Goal: Task Accomplishment & Management: Complete application form

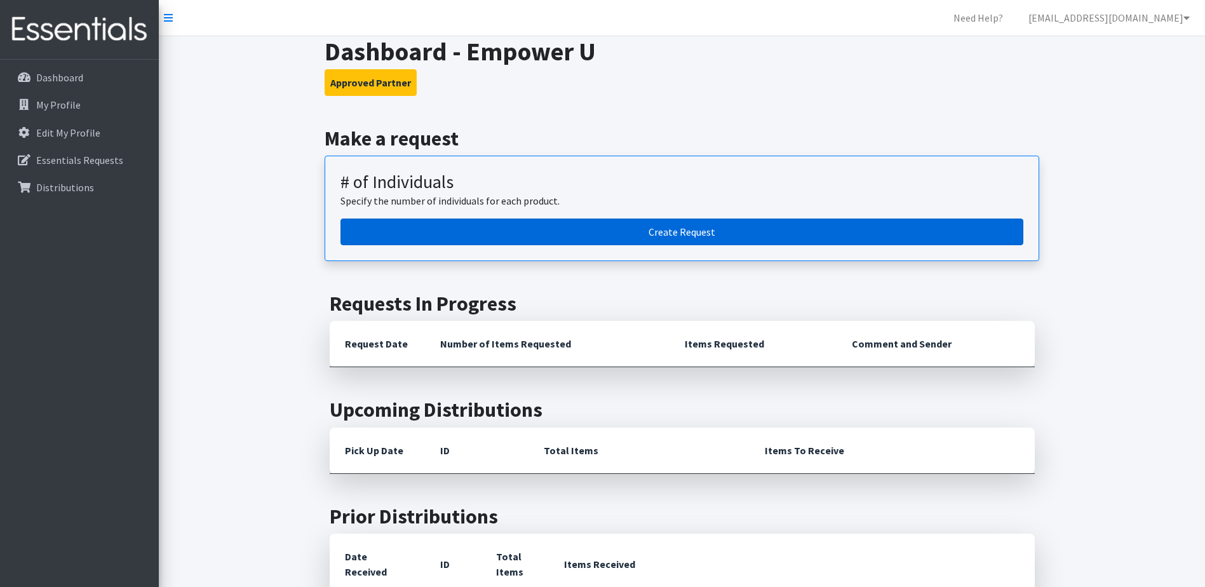
click at [537, 233] on link "Create Request" at bounding box center [682, 232] width 683 height 27
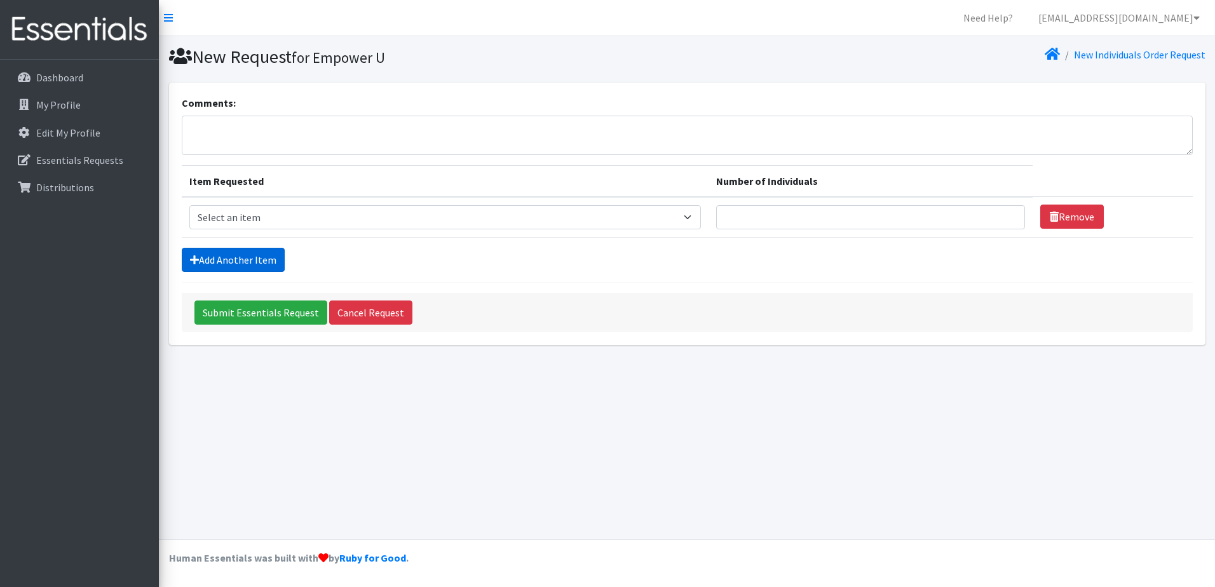
click at [235, 267] on link "Add Another Item" at bounding box center [233, 260] width 103 height 24
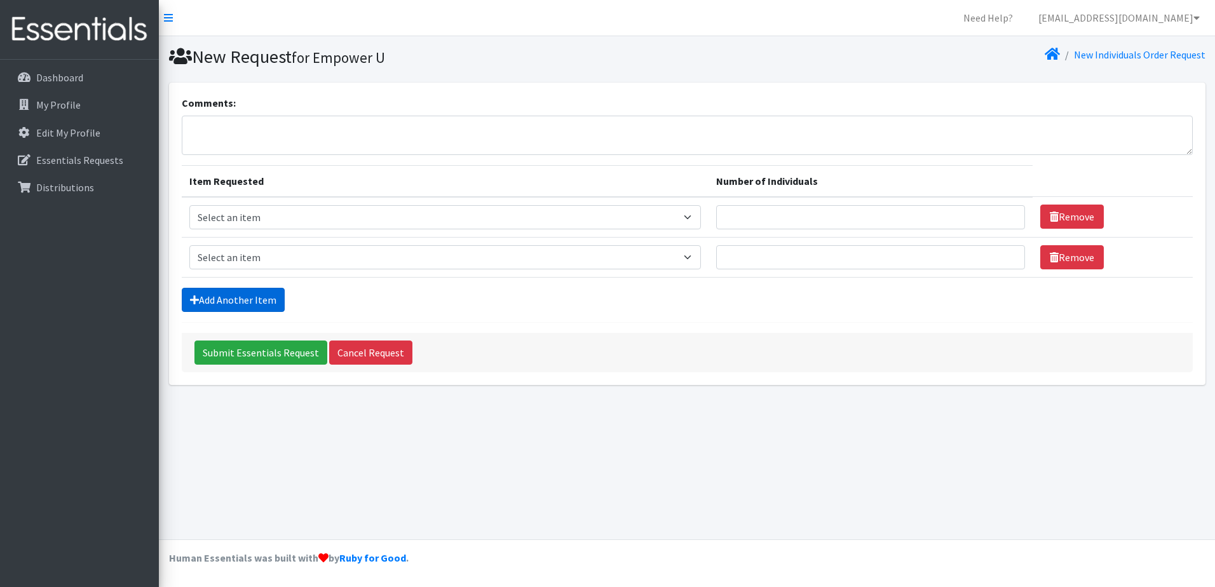
click at [217, 300] on link "Add Another Item" at bounding box center [233, 300] width 103 height 24
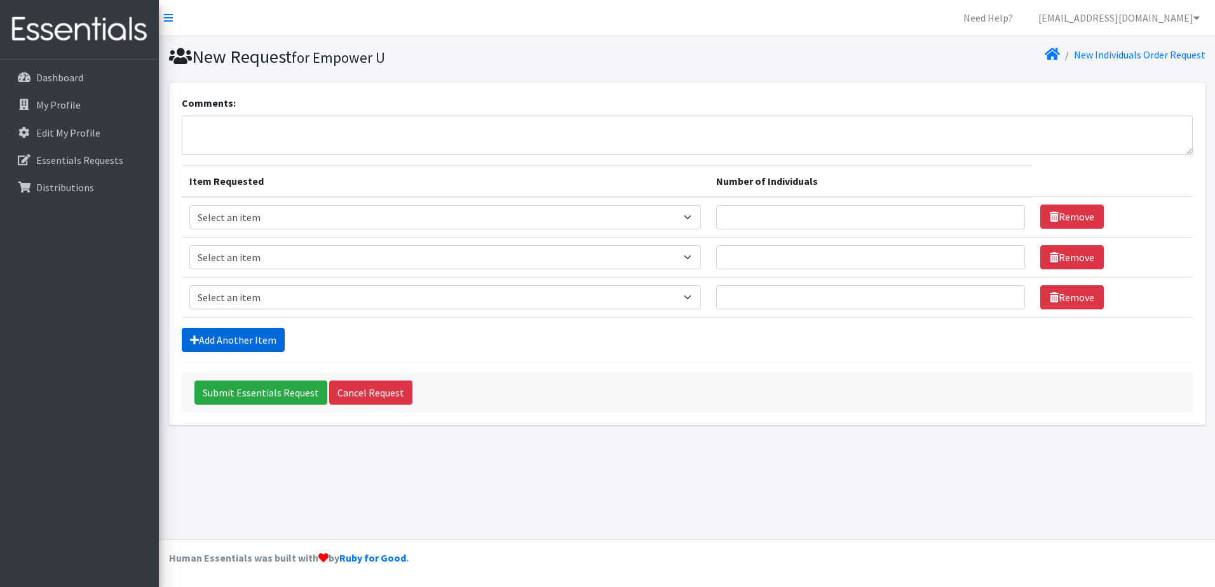
click at [218, 339] on link "Add Another Item" at bounding box center [233, 340] width 103 height 24
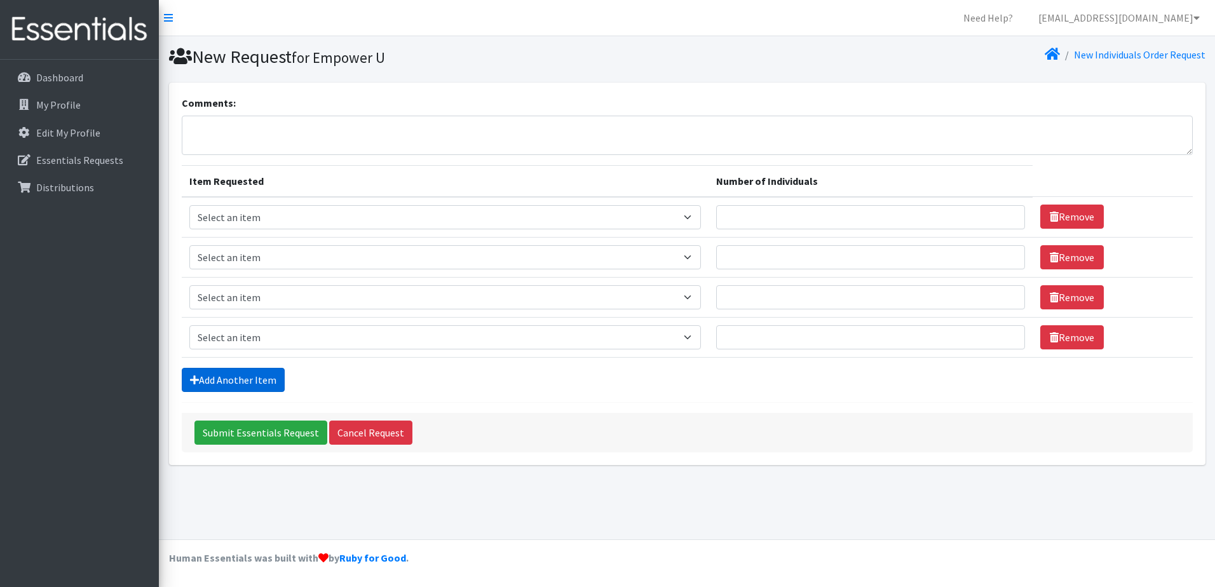
click at [239, 383] on link "Add Another Item" at bounding box center [233, 380] width 103 height 24
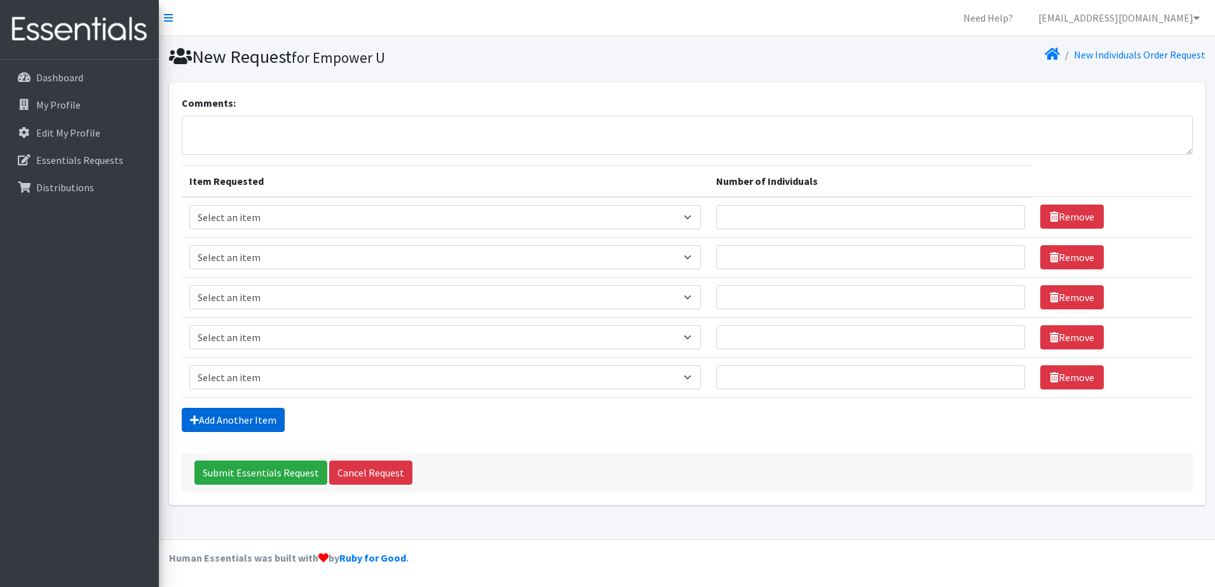
click at [232, 428] on link "Add Another Item" at bounding box center [233, 420] width 103 height 24
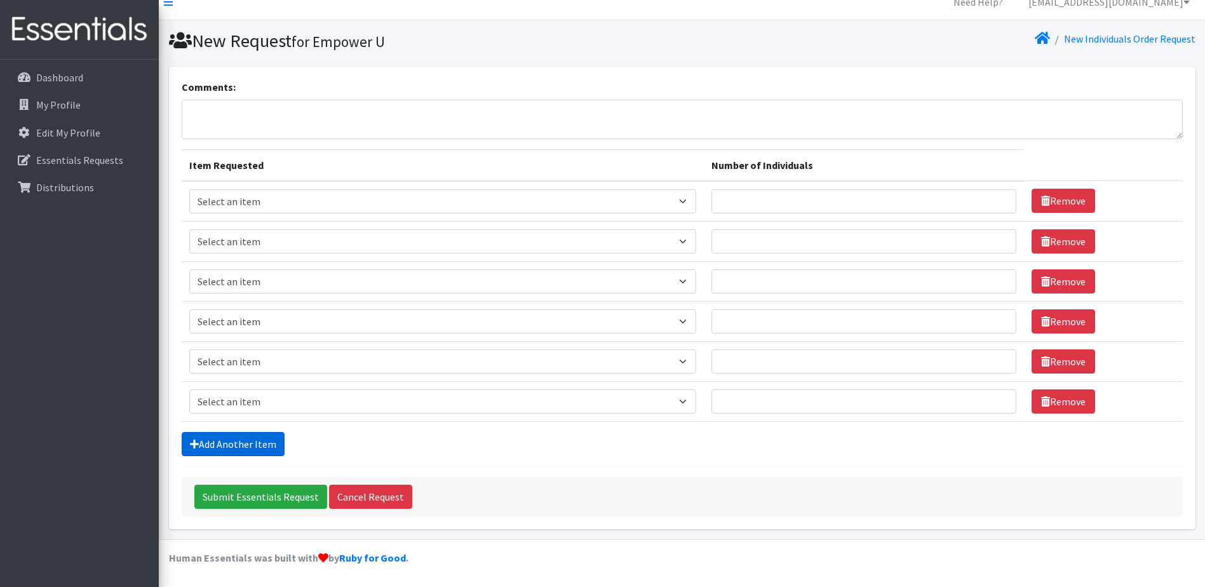
click at [247, 442] on link "Add Another Item" at bounding box center [233, 444] width 103 height 24
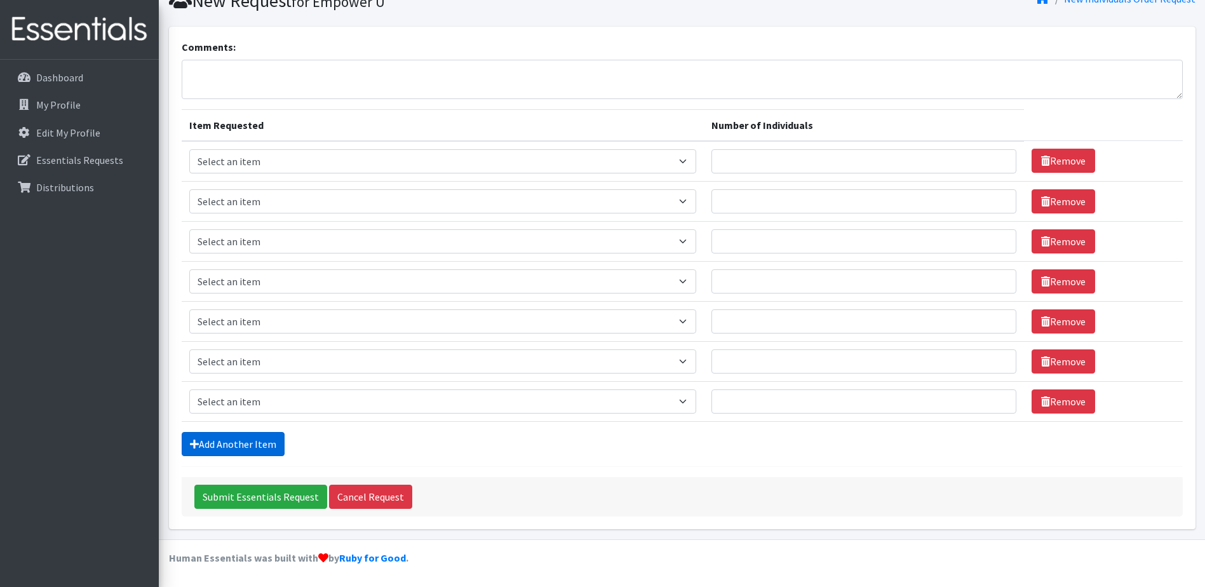
click at [247, 442] on link "Add Another Item" at bounding box center [233, 444] width 103 height 24
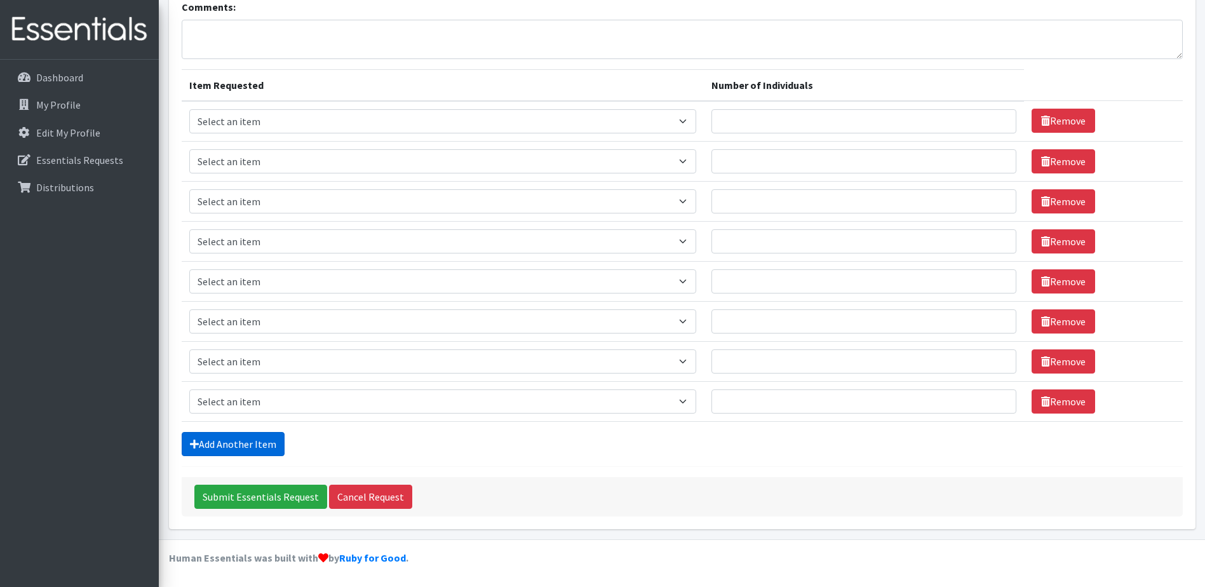
click at [247, 442] on link "Add Another Item" at bounding box center [233, 444] width 103 height 24
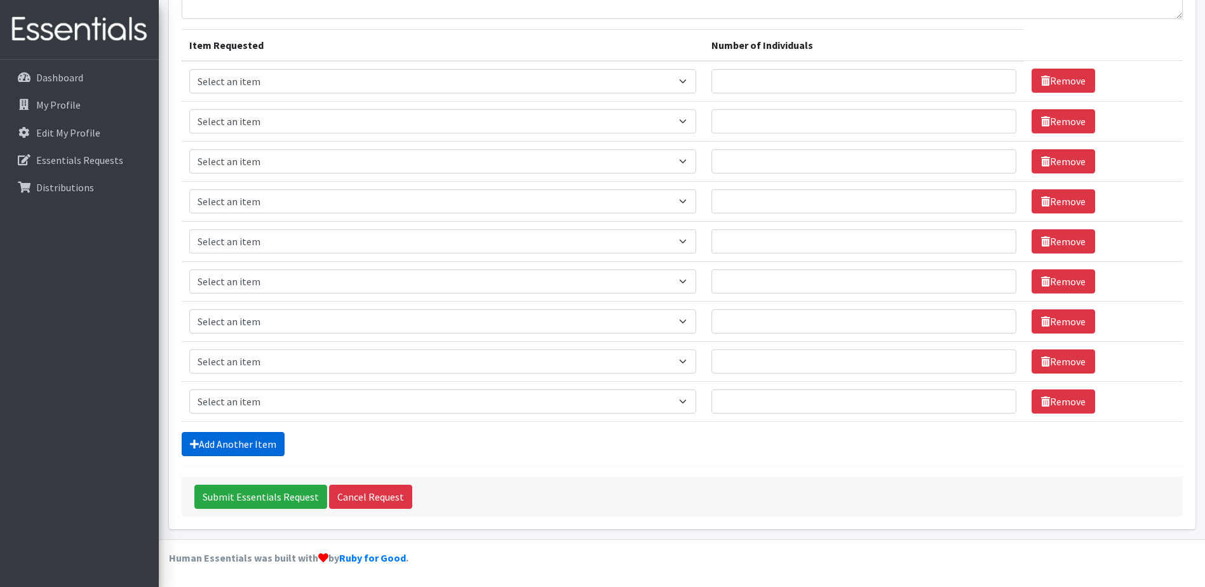
click at [247, 442] on link "Add Another Item" at bounding box center [233, 444] width 103 height 24
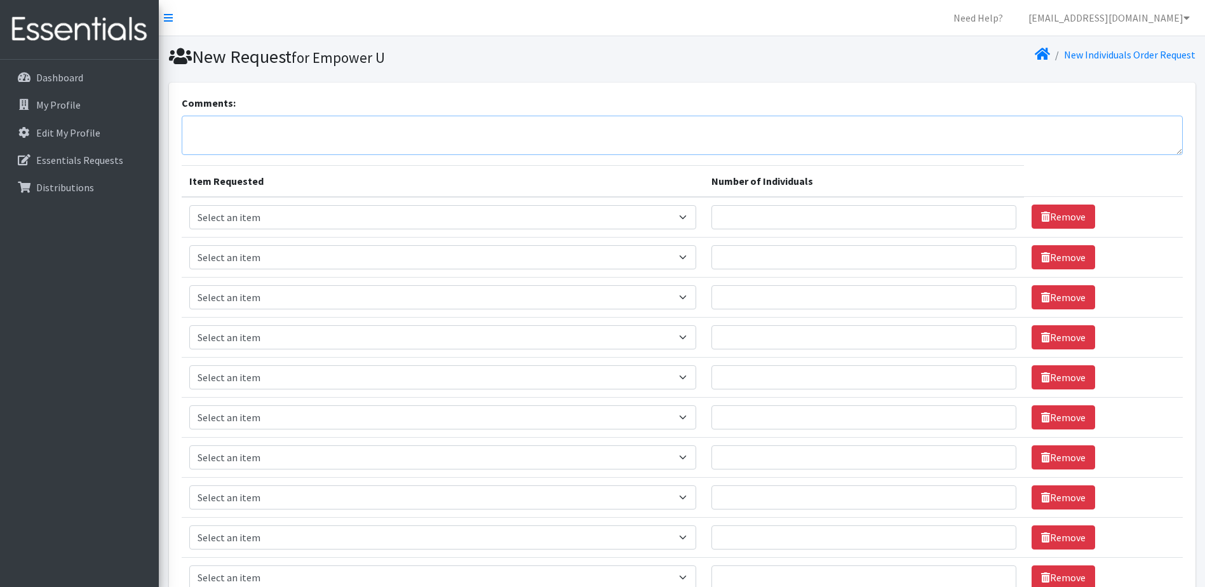
click at [245, 142] on textarea "Comments:" at bounding box center [683, 135] width 1002 height 39
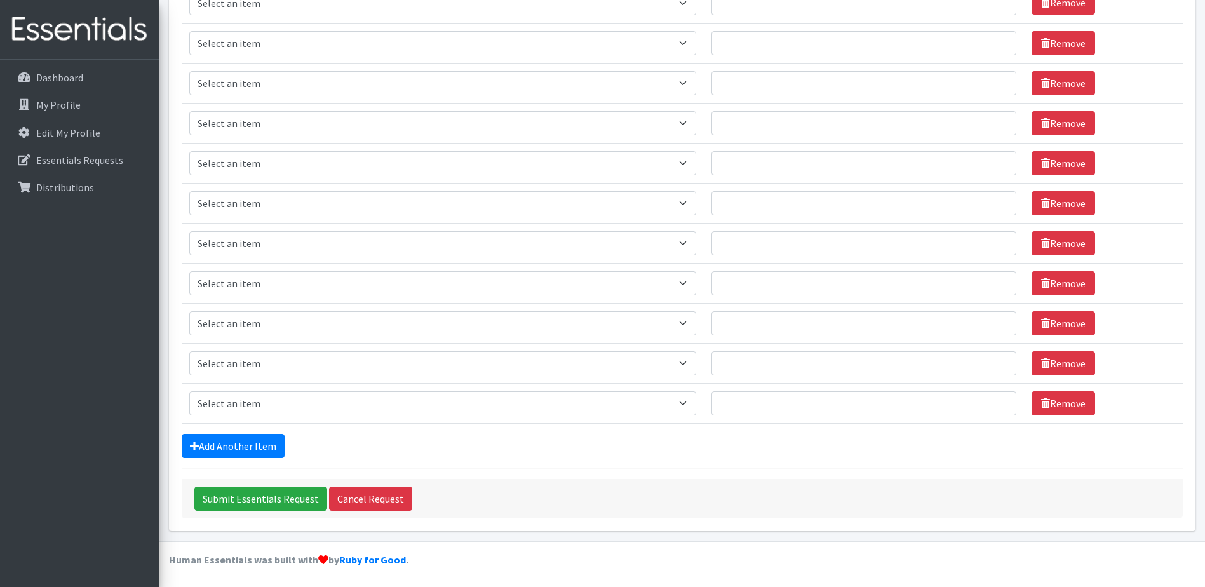
scroll to position [216, 0]
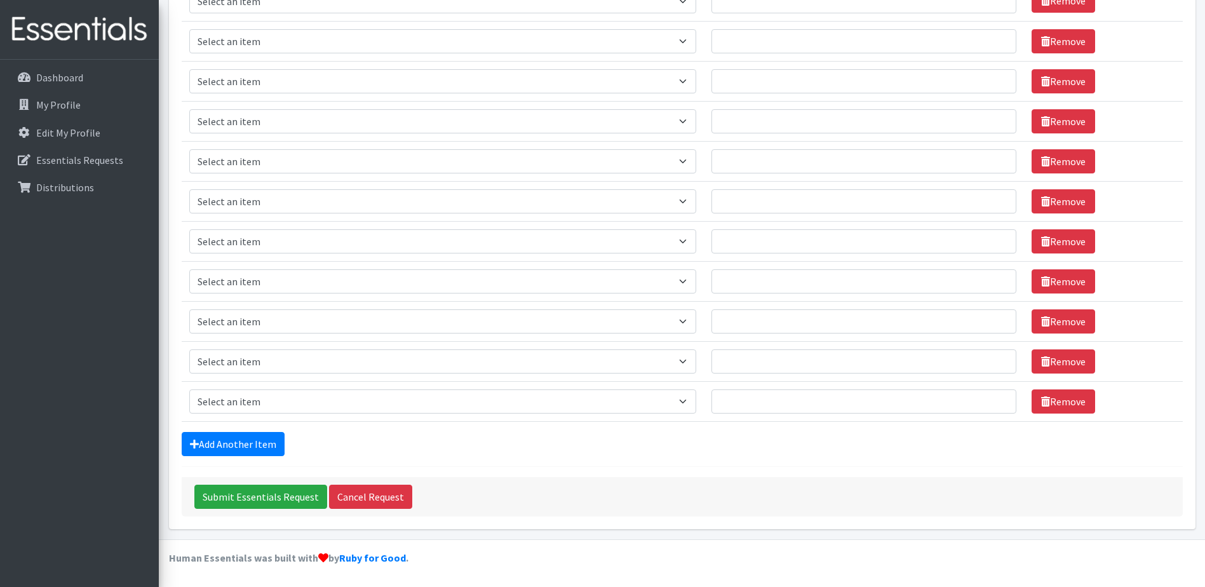
type textarea "Toys"
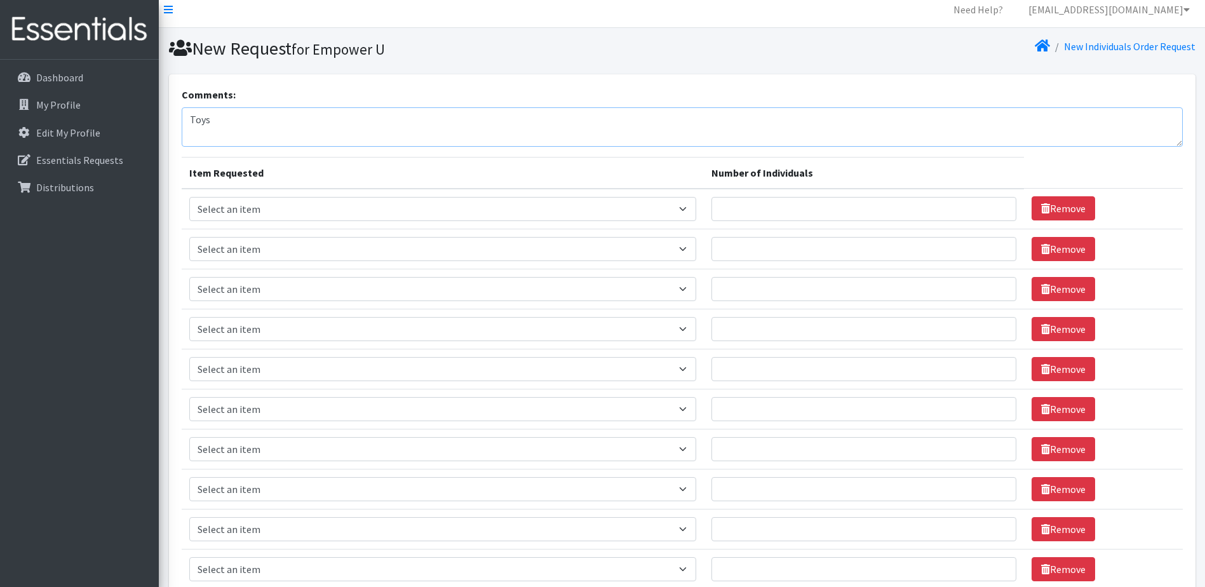
scroll to position [0, 0]
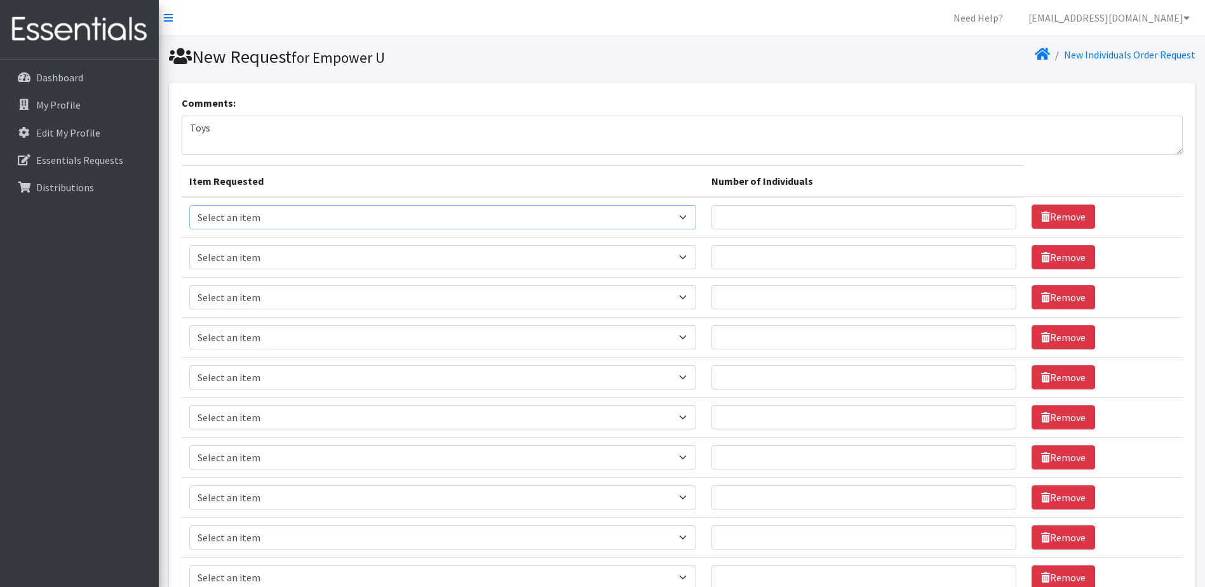
click at [682, 219] on select "Select an item # - Total number of kids being served with this order: Baby wipe…" at bounding box center [442, 217] width 507 height 24
select select "2665"
click at [189, 205] on select "Select an item # - Total number of kids being served with this order: Baby wipe…" at bounding box center [442, 217] width 507 height 24
drag, startPoint x: 684, startPoint y: 259, endPoint x: 667, endPoint y: 266, distance: 18.9
click at [684, 259] on select "Select an item # - Total number of kids being served with this order: Baby wipe…" at bounding box center [442, 257] width 507 height 24
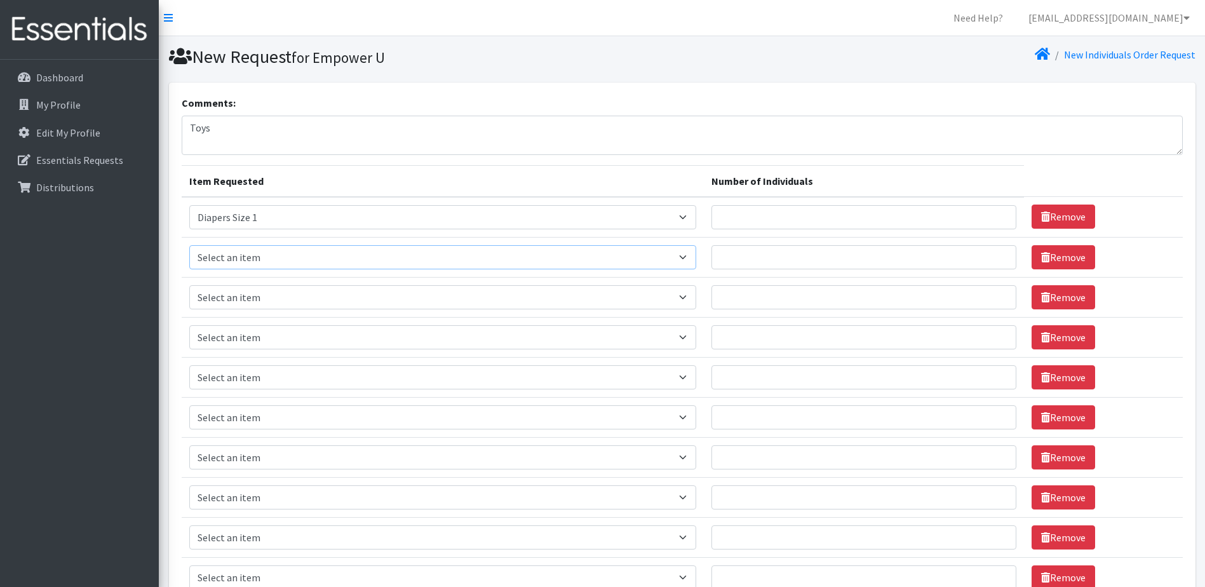
select select "2668"
click at [189, 245] on select "Select an item # - Total number of kids being served with this order: Baby wipe…" at bounding box center [442, 257] width 507 height 24
click at [695, 302] on select "Select an item # - Total number of kids being served with this order: Baby wipe…" at bounding box center [442, 297] width 507 height 24
select select "2655"
click at [189, 285] on select "Select an item # - Total number of kids being served with this order: Baby wipe…" at bounding box center [442, 297] width 507 height 24
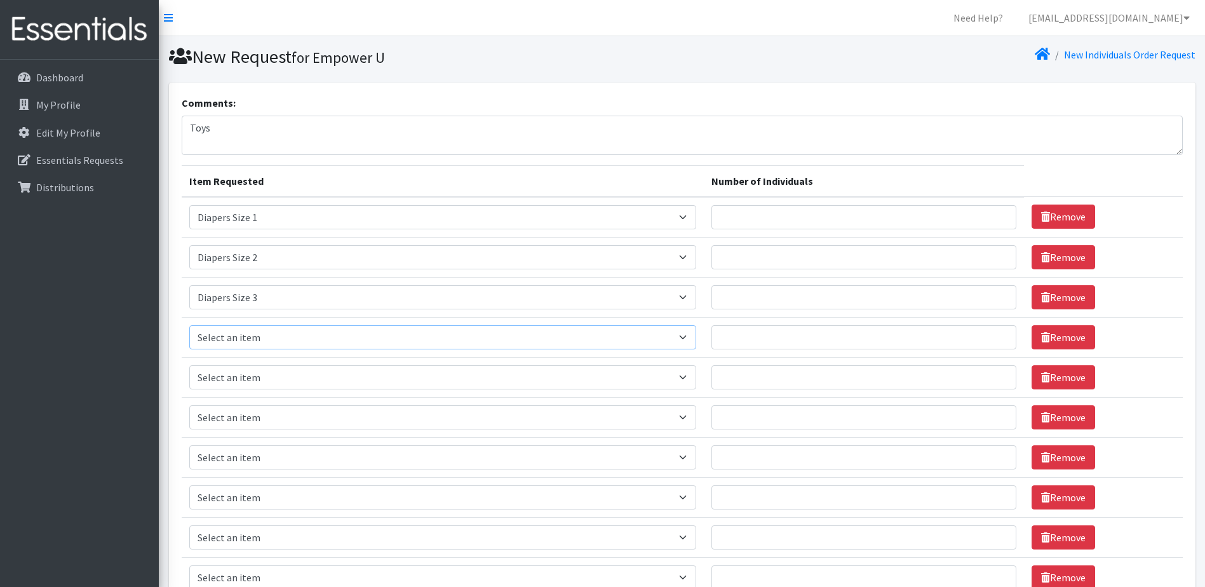
click at [695, 336] on select "Select an item # - Total number of kids being served with this order: Baby wipe…" at bounding box center [442, 337] width 507 height 24
select select "2661"
click at [189, 325] on select "Select an item # - Total number of kids being served with this order: Baby wipe…" at bounding box center [442, 337] width 507 height 24
click at [682, 379] on select "Select an item # - Total number of kids being served with this order: Baby wipe…" at bounding box center [442, 377] width 507 height 24
select select "2652"
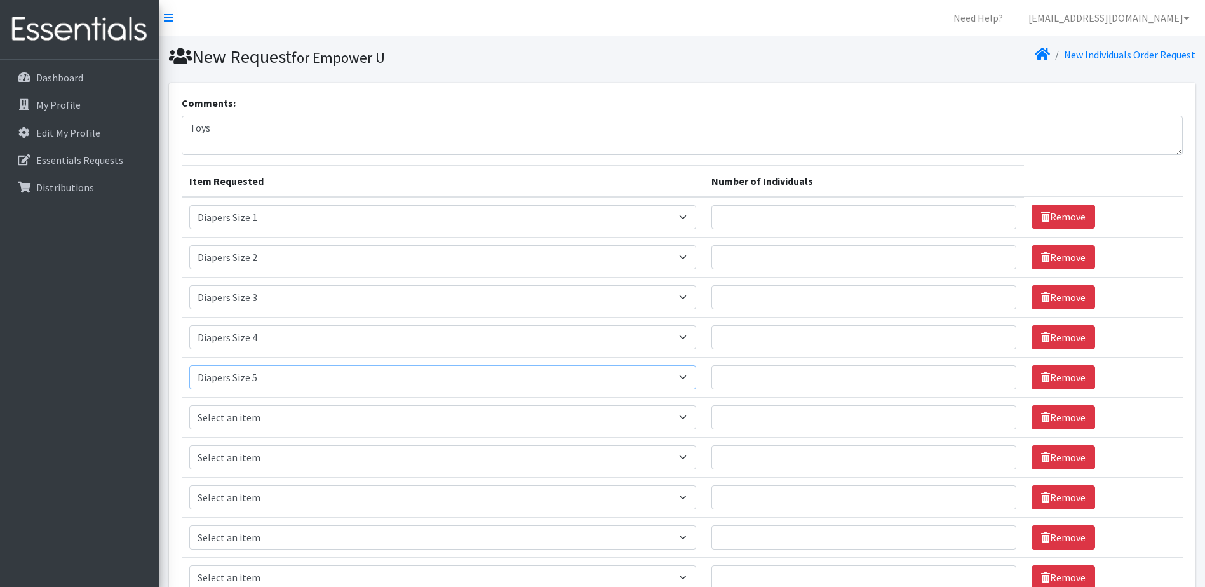
click at [189, 365] on select "Select an item # - Total number of kids being served with this order: Baby wipe…" at bounding box center [442, 377] width 507 height 24
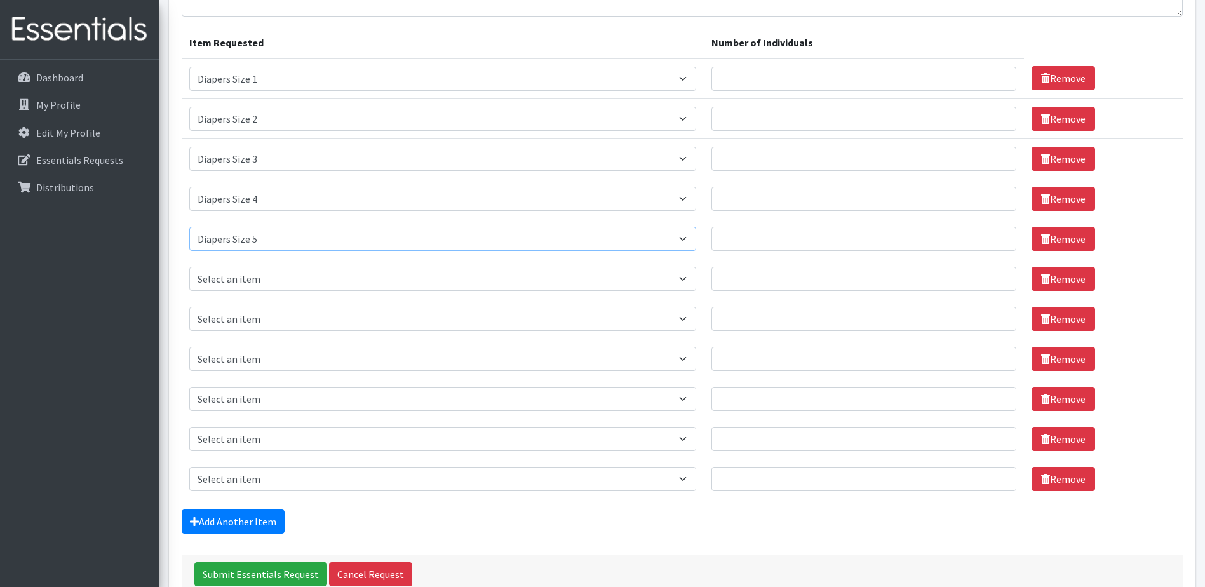
scroll to position [191, 0]
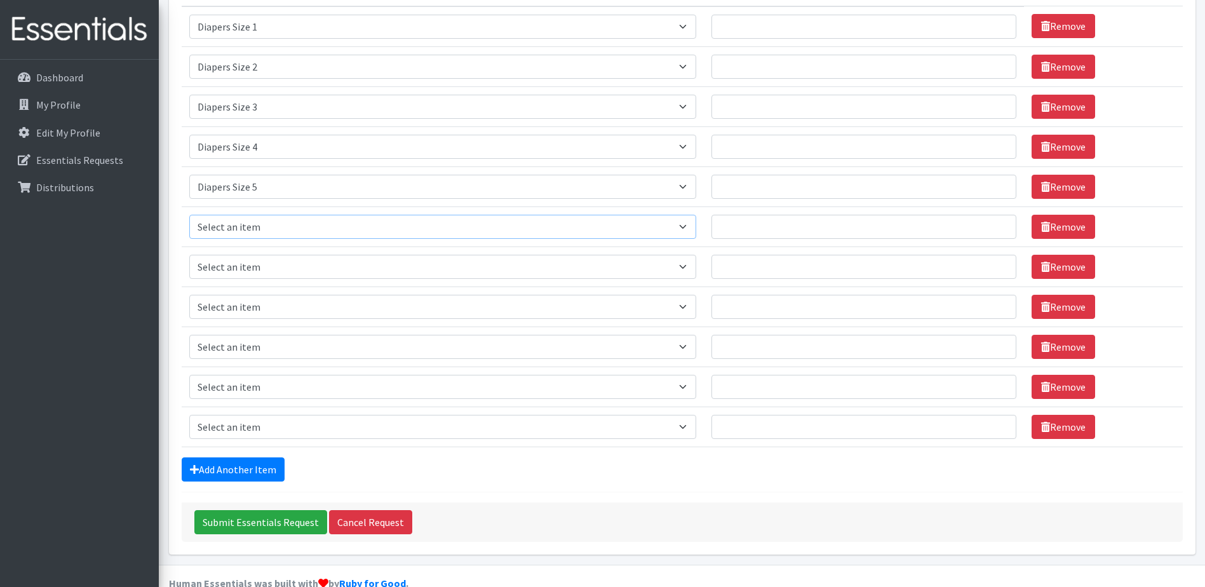
click at [310, 225] on select "Select an item # - Total number of kids being served with this order: Baby wipe…" at bounding box center [442, 227] width 507 height 24
select select "2674"
click at [189, 215] on select "Select an item # - Total number of kids being served with this order: Baby wipe…" at bounding box center [442, 227] width 507 height 24
click at [369, 270] on select "Select an item # - Total number of kids being served with this order: Baby wipe…" at bounding box center [442, 267] width 507 height 24
select select "12644"
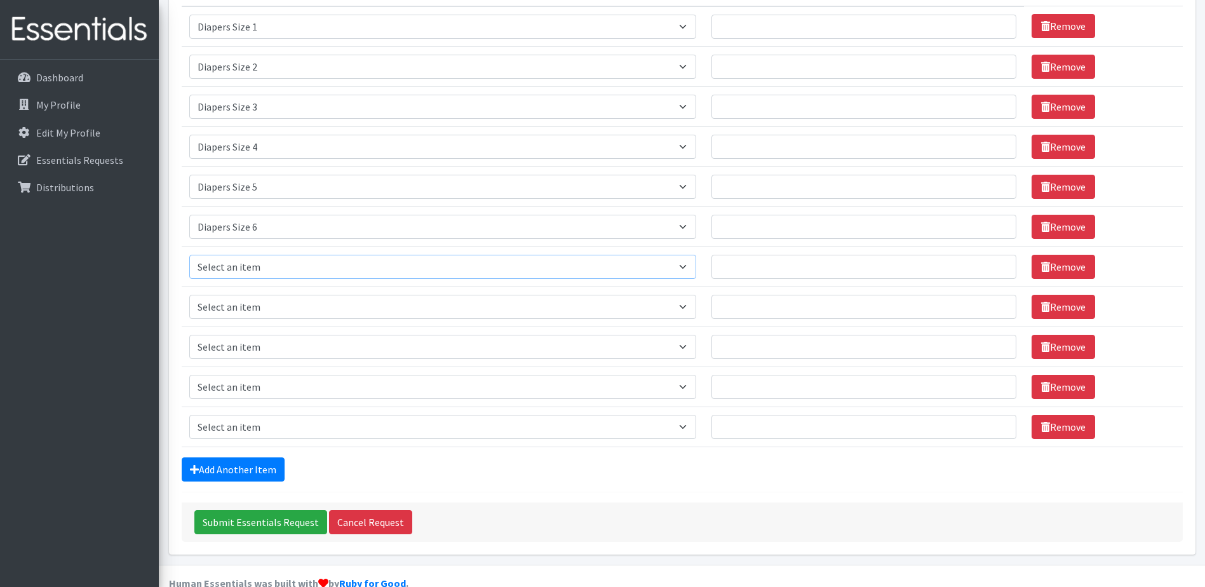
click at [189, 255] on select "Select an item # - Total number of kids being served with this order: Baby wipe…" at bounding box center [442, 267] width 507 height 24
click at [275, 304] on select "Select an item # - Total number of kids being served with this order: Baby wipe…" at bounding box center [442, 307] width 507 height 24
select select "15229"
click at [189, 295] on select "Select an item # - Total number of kids being served with this order: Baby wipe…" at bounding box center [442, 307] width 507 height 24
click at [279, 350] on select "Select an item # - Total number of kids being served with this order: Baby wipe…" at bounding box center [442, 347] width 507 height 24
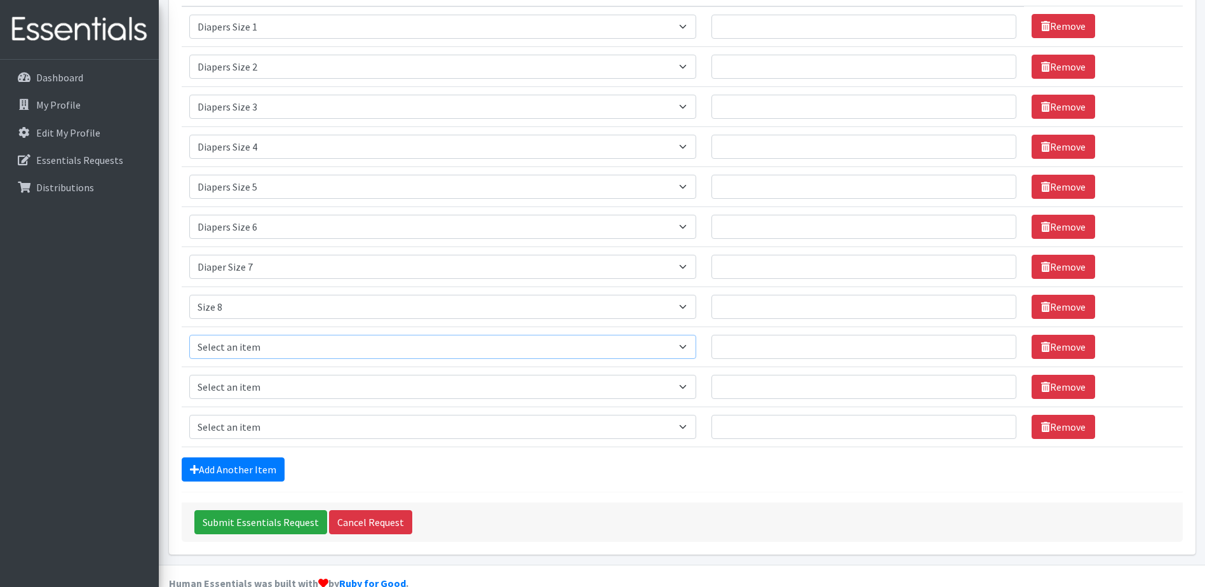
select select "2644"
click at [189, 335] on select "Select an item # - Total number of kids being served with this order: Baby wipe…" at bounding box center [442, 347] width 507 height 24
click at [308, 381] on select "Select an item # - Total number of kids being served with this order: Baby wipe…" at bounding box center [442, 387] width 507 height 24
select select "2679"
click at [189, 375] on select "Select an item # - Total number of kids being served with this order: Baby wipe…" at bounding box center [442, 387] width 507 height 24
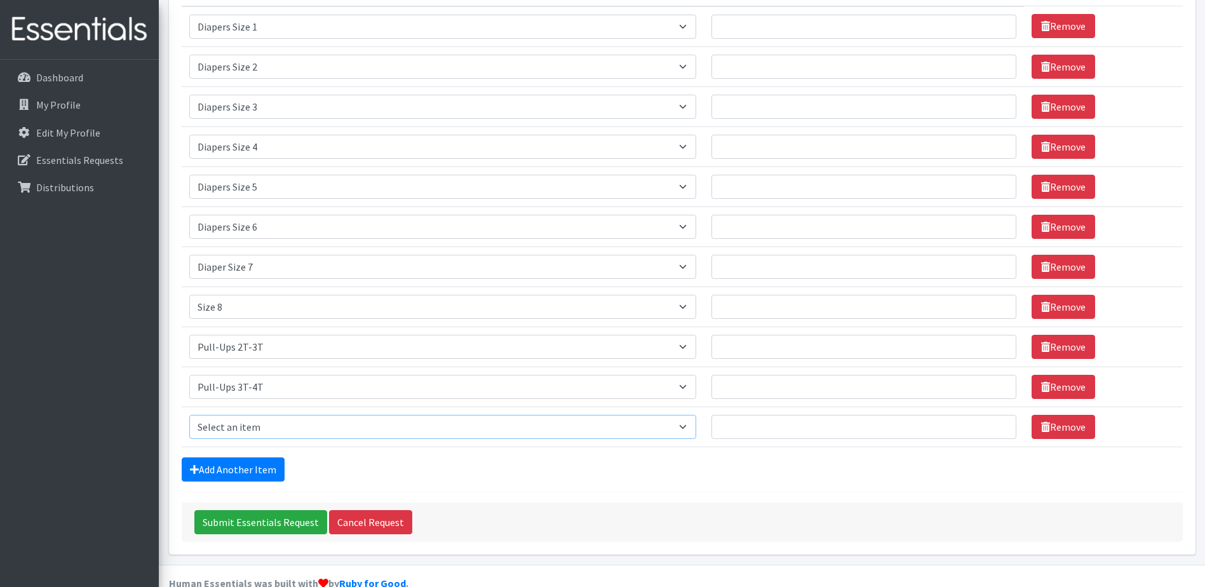
click at [335, 423] on select "Select an item # - Total number of kids being served with this order: Baby wipe…" at bounding box center [442, 427] width 507 height 24
select select "2680"
click at [189, 415] on select "Select an item # - Total number of kids being served with this order: Baby wipe…" at bounding box center [442, 427] width 507 height 24
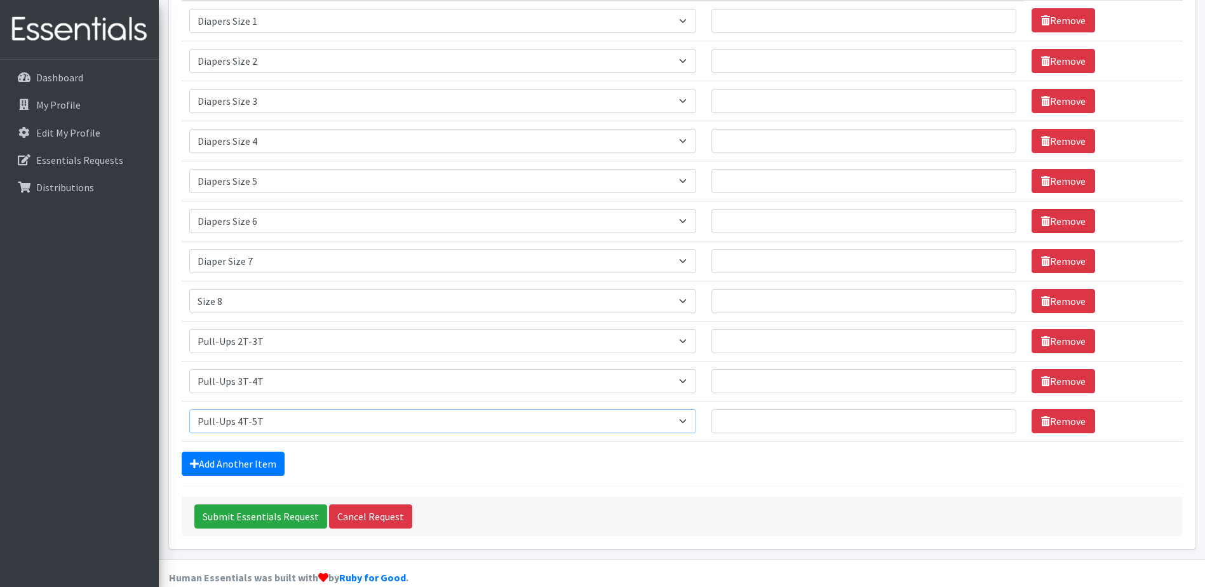
scroll to position [216, 0]
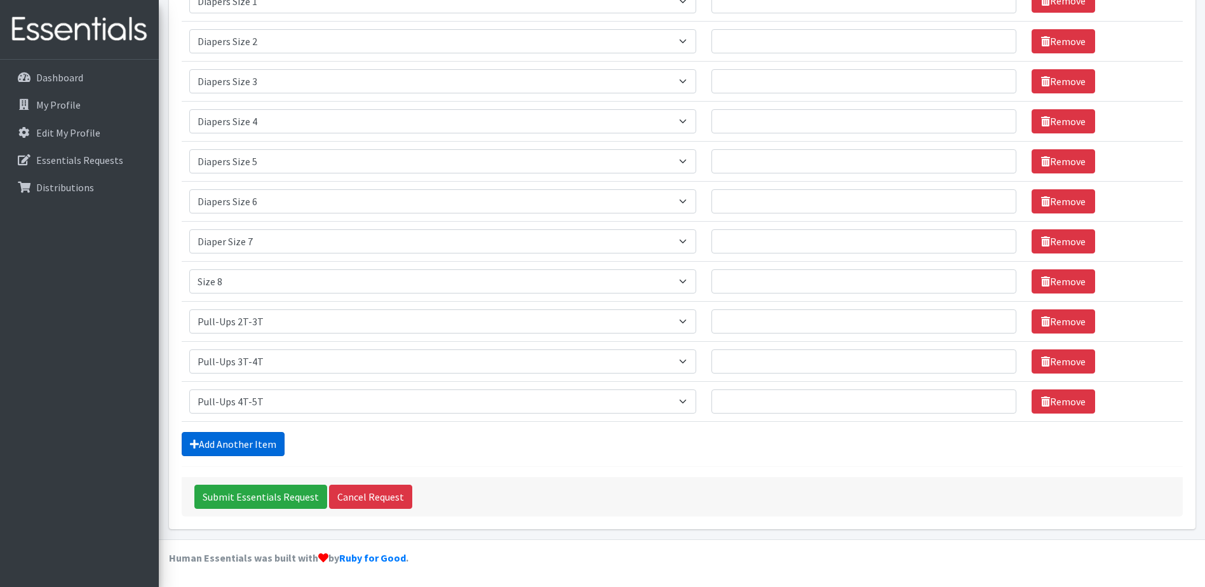
click at [266, 447] on link "Add Another Item" at bounding box center [233, 444] width 103 height 24
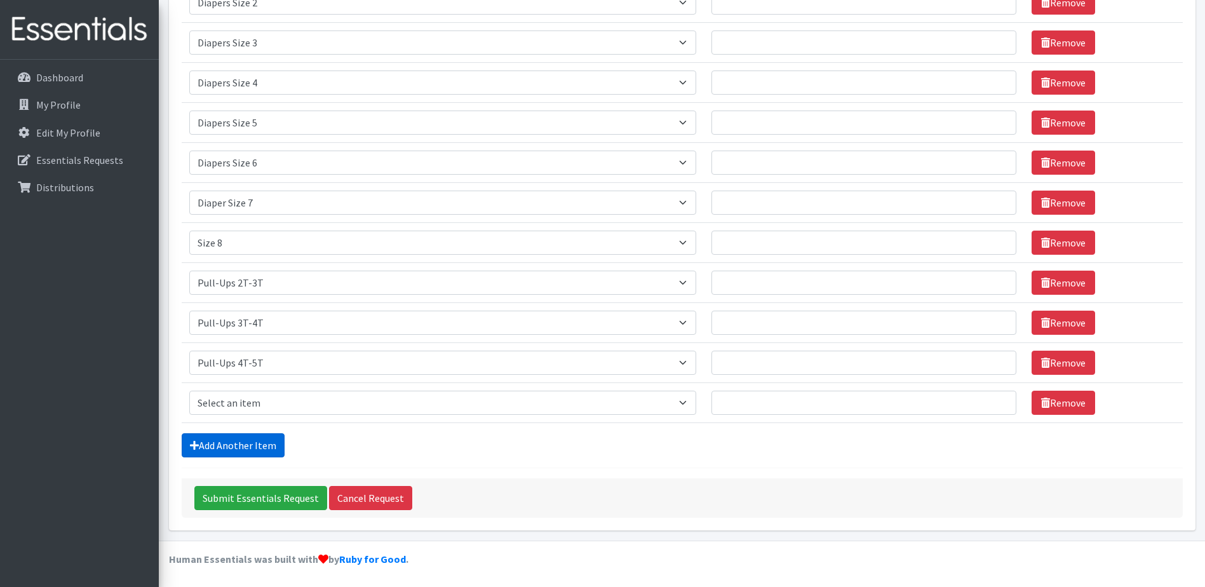
scroll to position [256, 0]
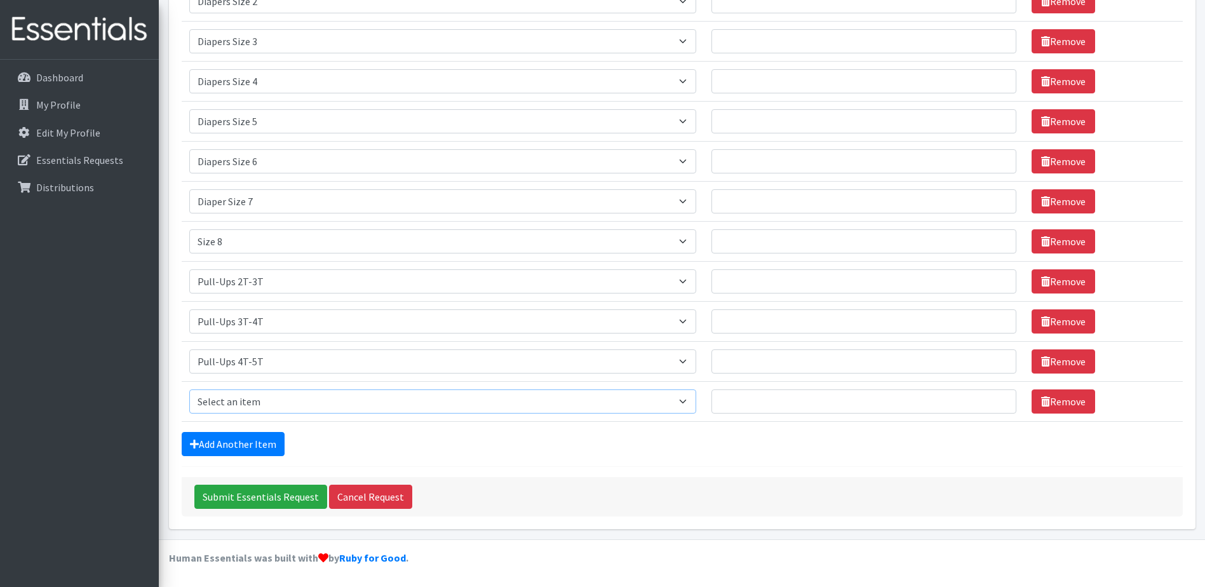
click at [693, 407] on select "Select an item # - Total number of kids being served with this order: Baby wipe…" at bounding box center [442, 402] width 507 height 24
select select "2675"
click at [189, 390] on select "Select an item # - Total number of kids being served with this order: Baby wipe…" at bounding box center [442, 402] width 507 height 24
click at [247, 438] on link "Add Another Item" at bounding box center [233, 444] width 103 height 24
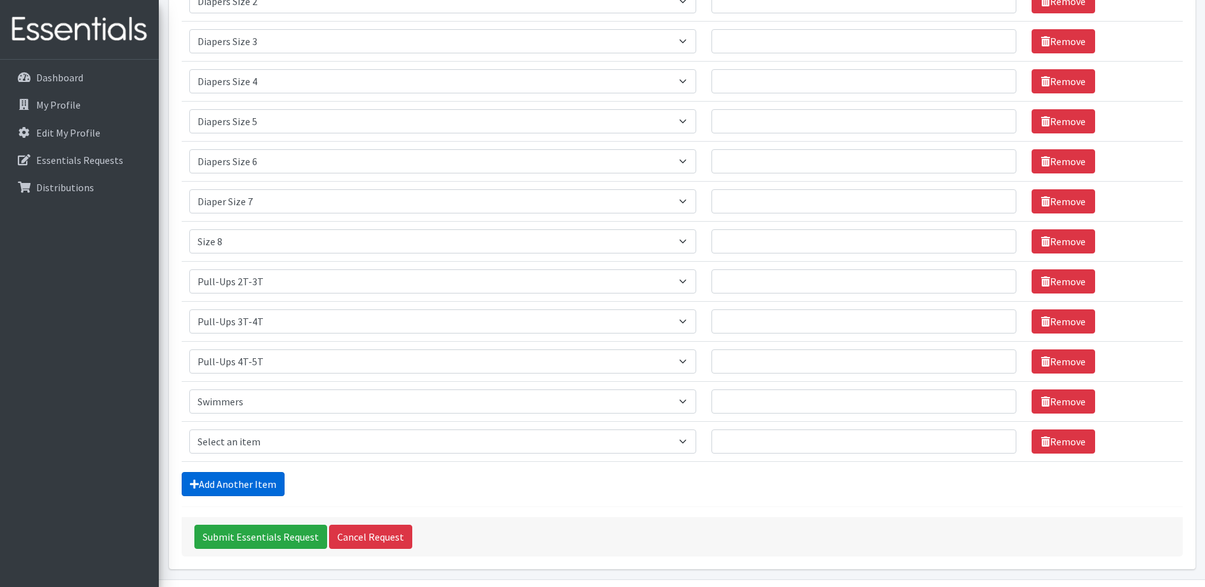
scroll to position [296, 0]
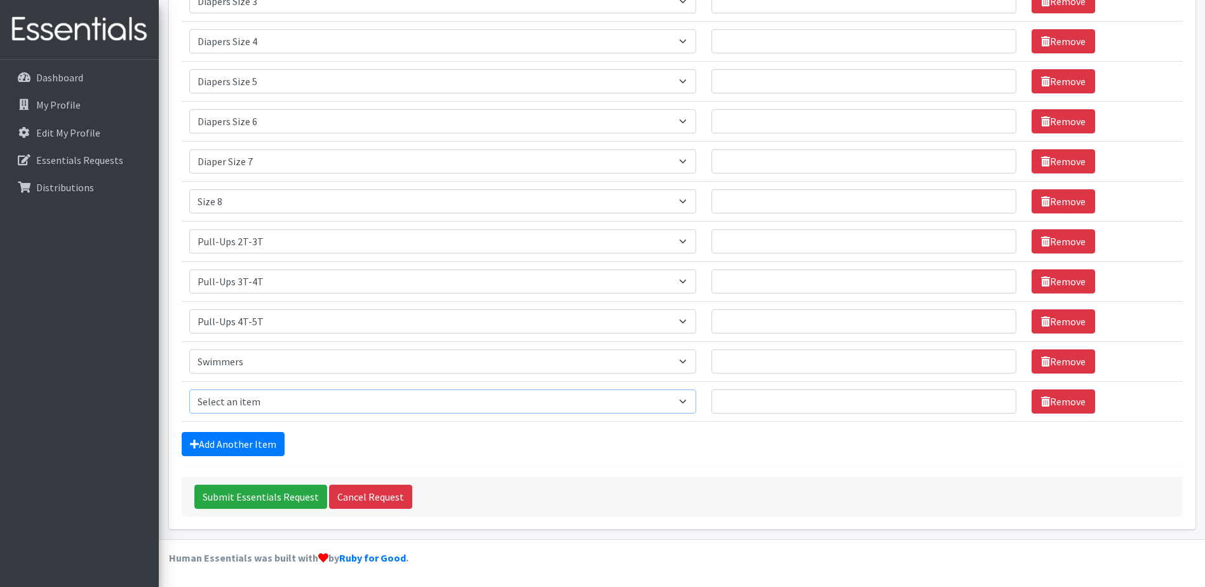
click at [696, 406] on select "Select an item # - Total number of kids being served with this order: Baby wipe…" at bounding box center [442, 402] width 507 height 24
select select "2649"
click at [189, 390] on select "Select an item # - Total number of kids being served with this order: Baby wipe…" at bounding box center [442, 402] width 507 height 24
click at [578, 479] on div "Submit Essentials Request Cancel Request" at bounding box center [683, 496] width 1002 height 39
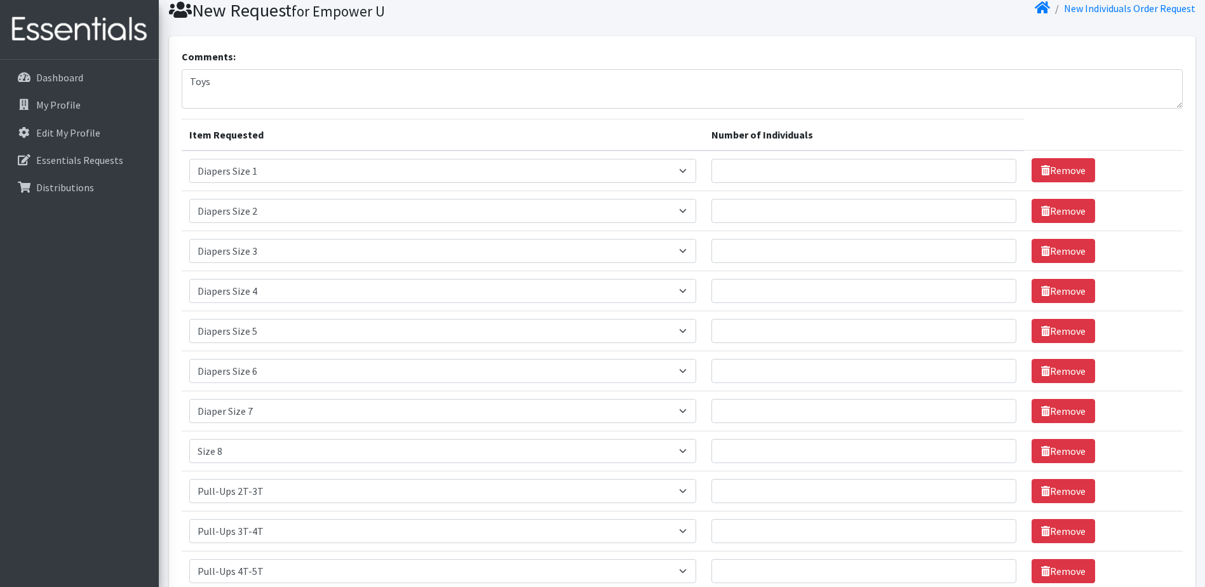
scroll to position [0, 0]
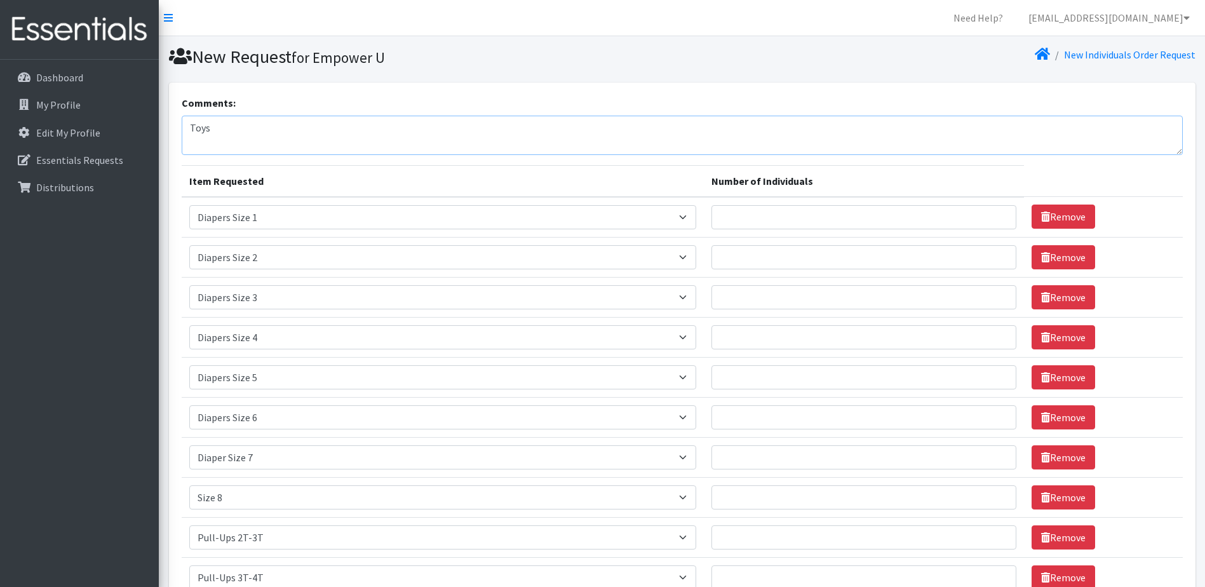
click at [254, 126] on textarea "Toys" at bounding box center [683, 135] width 1002 height 39
click at [291, 126] on textarea "Toys, adults diapers," at bounding box center [683, 135] width 1002 height 39
type textarea "Toys, adults diapers,"
click at [1000, 219] on input "1" at bounding box center [865, 217] width 306 height 24
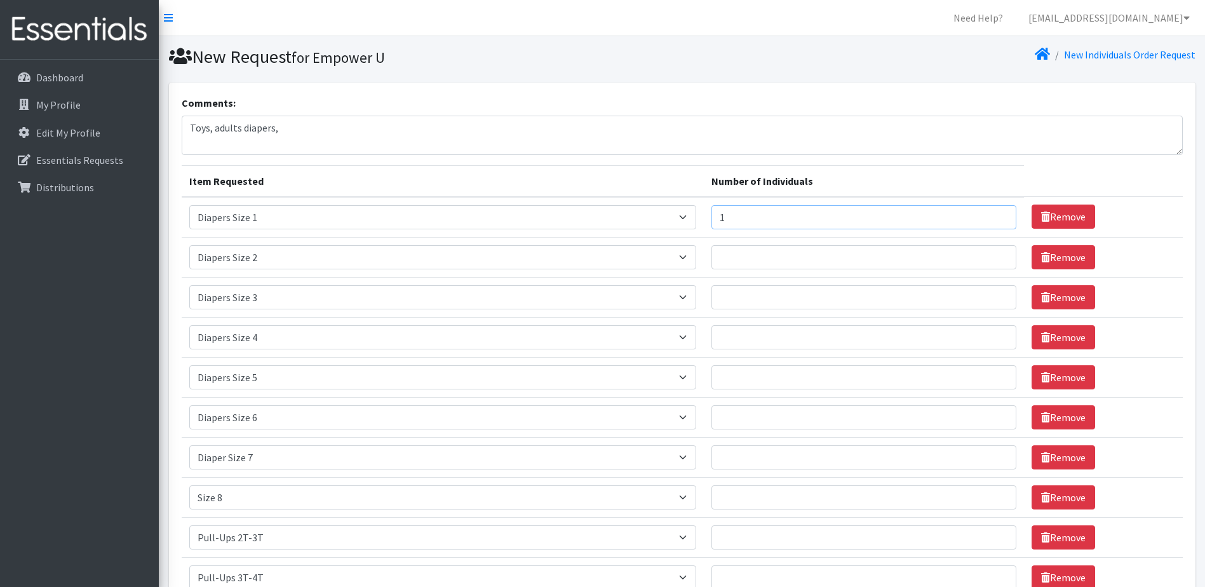
click at [996, 221] on input "1" at bounding box center [865, 217] width 306 height 24
type input "2"
click at [995, 212] on input "2" at bounding box center [865, 217] width 306 height 24
drag, startPoint x: 881, startPoint y: 261, endPoint x: 964, endPoint y: 269, distance: 83.7
click at [890, 262] on input "Number of Individuals" at bounding box center [865, 257] width 306 height 24
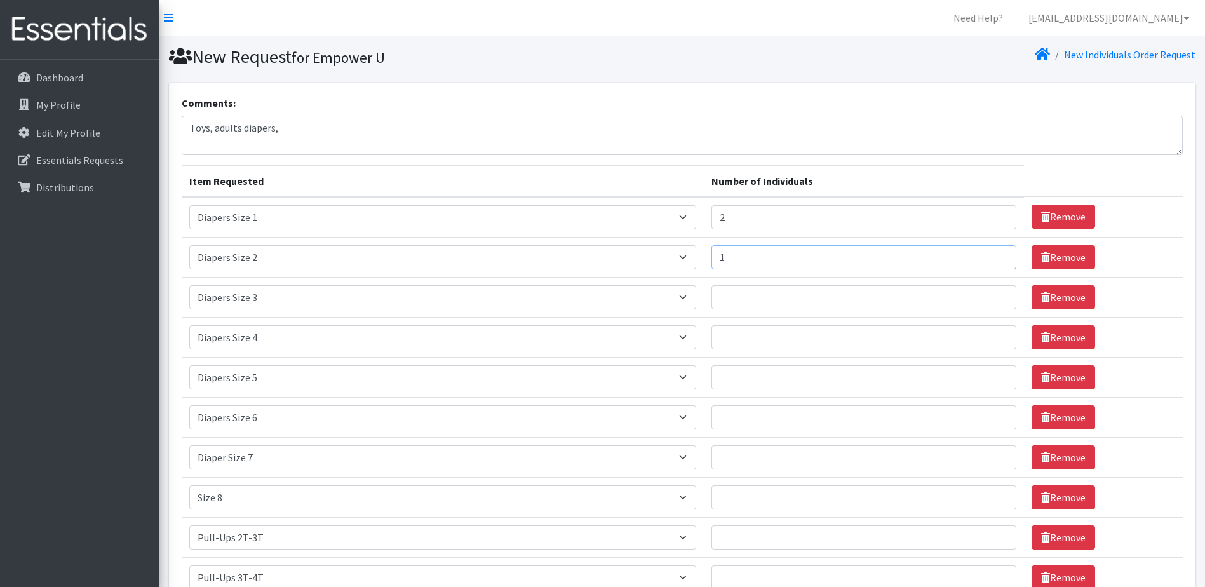
click at [996, 255] on input "1" at bounding box center [865, 257] width 306 height 24
type input "2"
click at [996, 255] on input "2" at bounding box center [865, 257] width 306 height 24
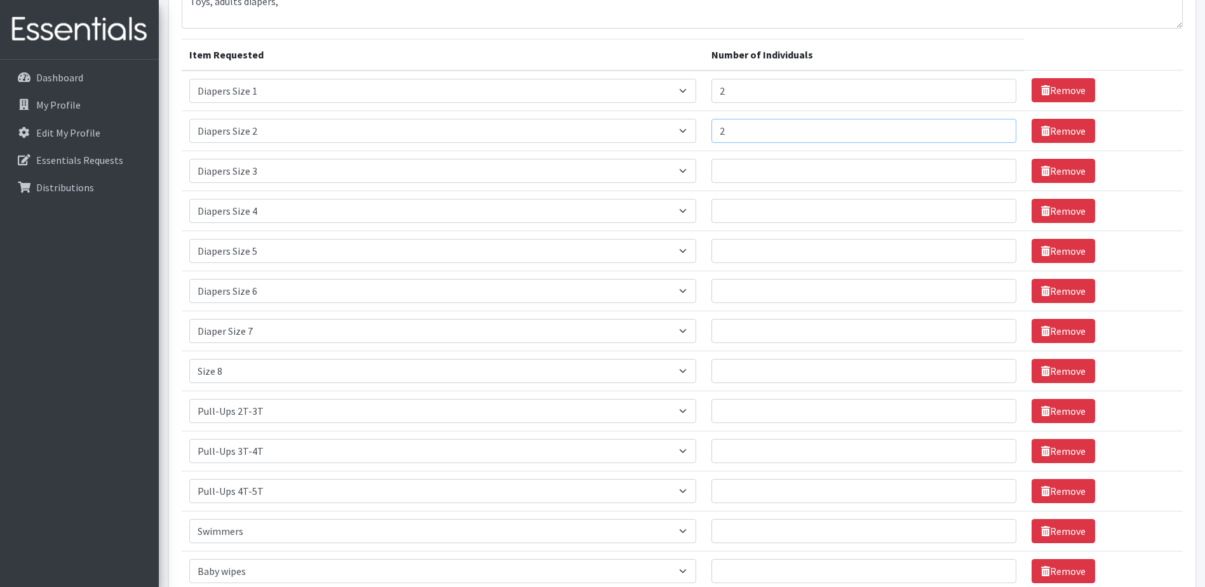
scroll to position [127, 0]
click at [786, 177] on input "Number of Individuals" at bounding box center [865, 170] width 306 height 24
click at [998, 168] on input "1" at bounding box center [865, 170] width 306 height 24
type input "2"
click at [998, 168] on input "2" at bounding box center [865, 170] width 306 height 24
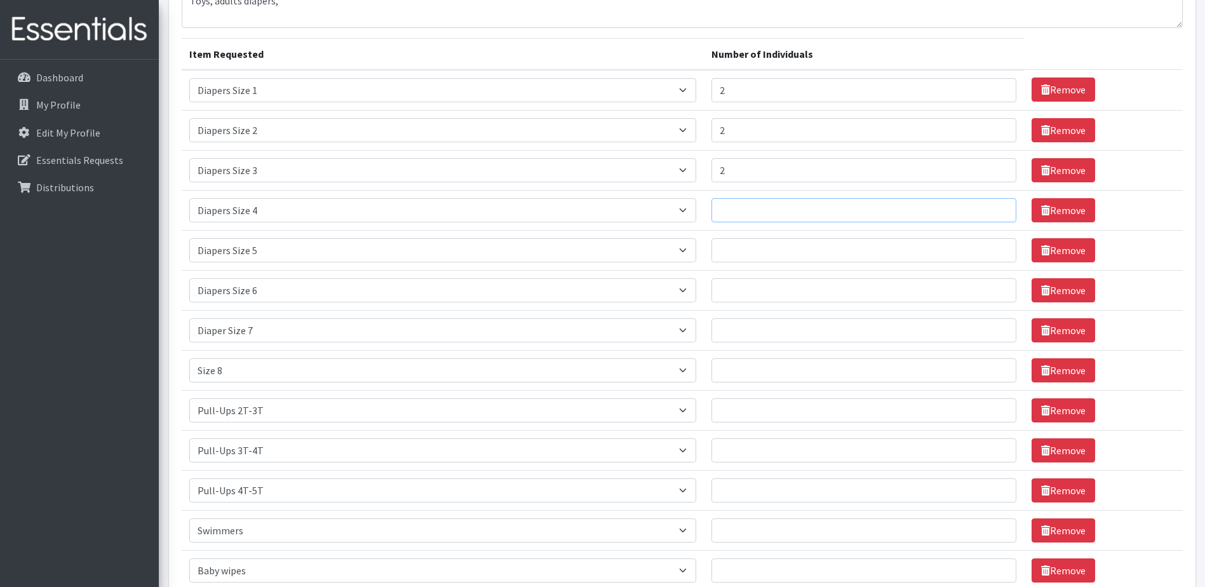
click at [829, 217] on input "Number of Individuals" at bounding box center [865, 210] width 306 height 24
click at [1001, 207] on input "1" at bounding box center [865, 210] width 306 height 24
click at [998, 207] on input "2" at bounding box center [865, 210] width 306 height 24
type input "3"
click at [998, 207] on input "3" at bounding box center [865, 210] width 306 height 24
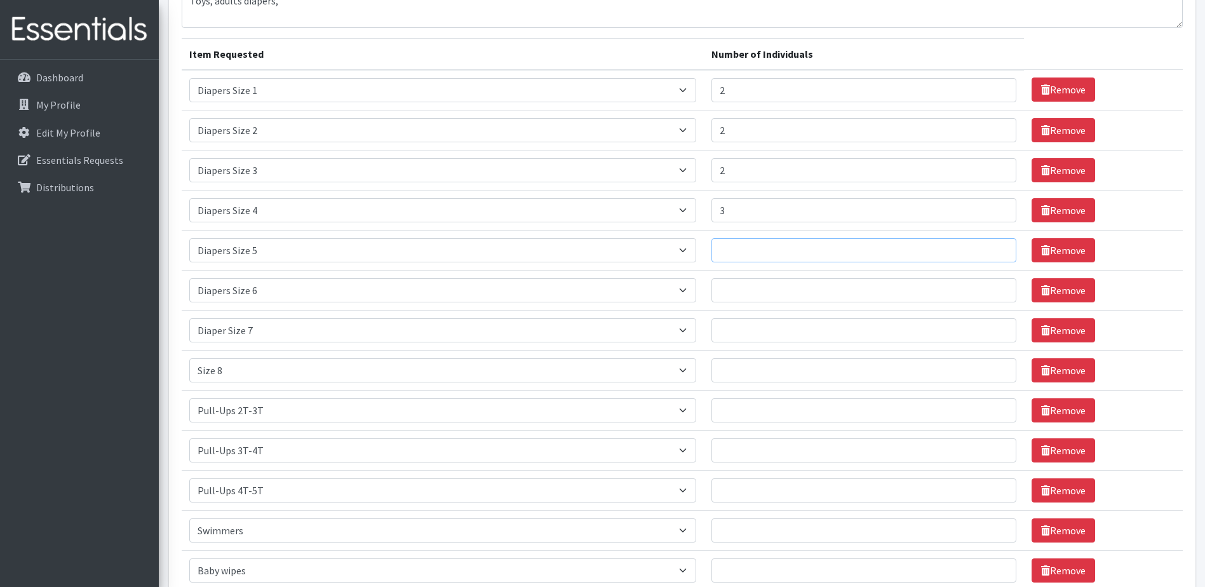
click at [736, 246] on input "Number of Individuals" at bounding box center [865, 250] width 306 height 24
click at [996, 248] on input "1" at bounding box center [865, 250] width 306 height 24
type input "2"
click at [996, 248] on input "2" at bounding box center [865, 250] width 306 height 24
click at [794, 293] on input "Number of Individuals" at bounding box center [865, 290] width 306 height 24
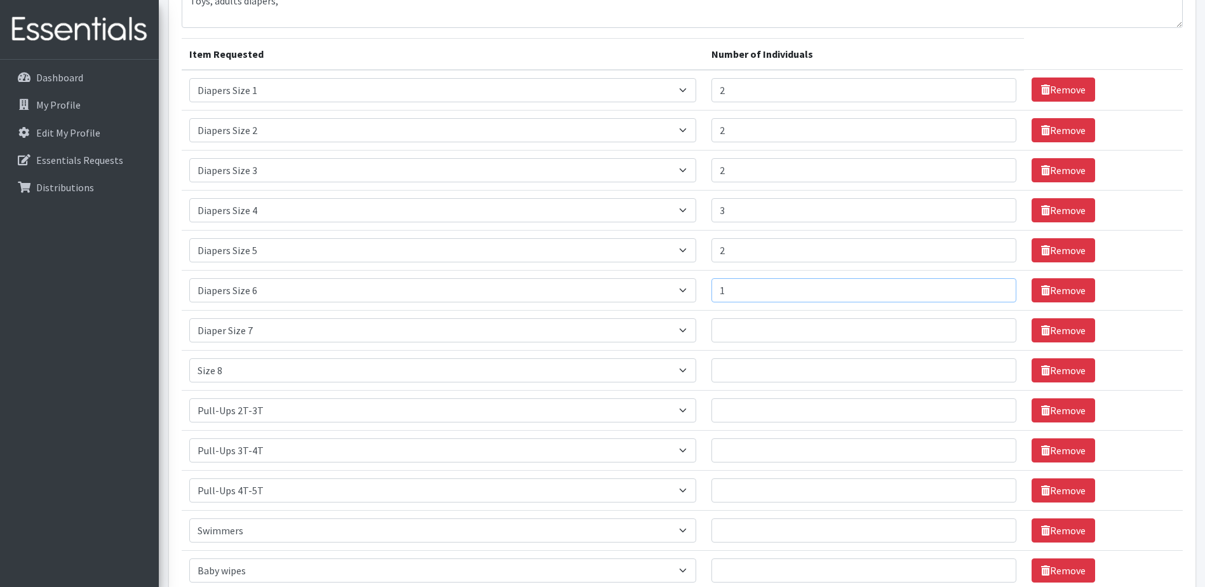
click at [998, 288] on input "1" at bounding box center [865, 290] width 306 height 24
type input "2"
click at [998, 288] on input "2" at bounding box center [865, 290] width 306 height 24
click at [824, 339] on input "Number of Individuals" at bounding box center [865, 330] width 306 height 24
click at [995, 328] on input "1" at bounding box center [865, 330] width 306 height 24
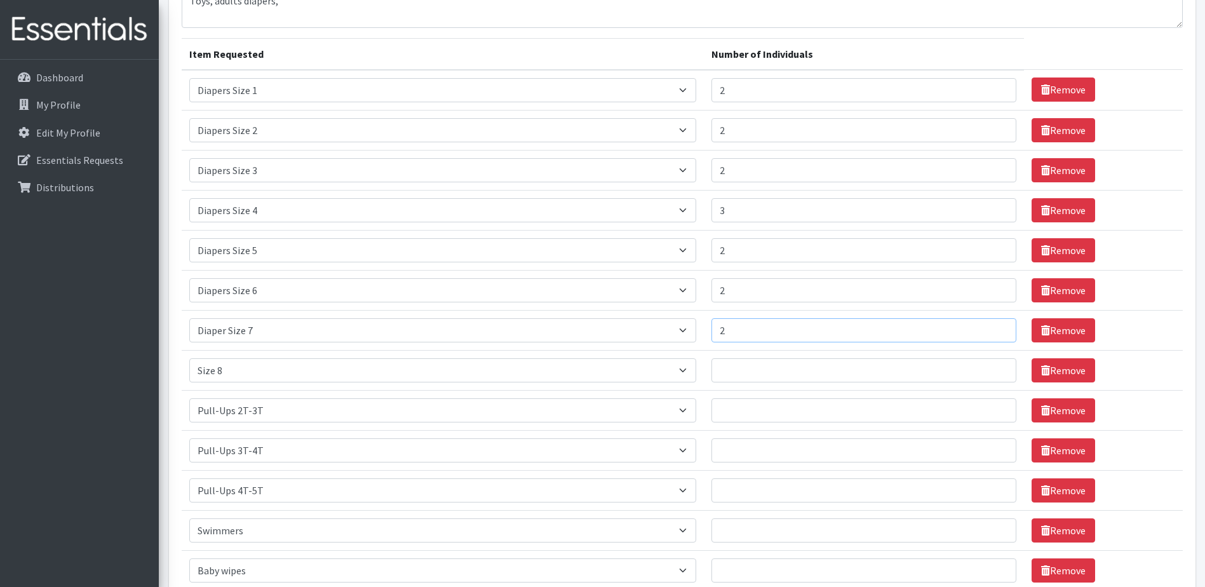
click at [995, 328] on input "2" at bounding box center [865, 330] width 306 height 24
click at [995, 328] on input "3" at bounding box center [865, 330] width 306 height 24
type input "4"
click at [995, 328] on input "4" at bounding box center [865, 330] width 306 height 24
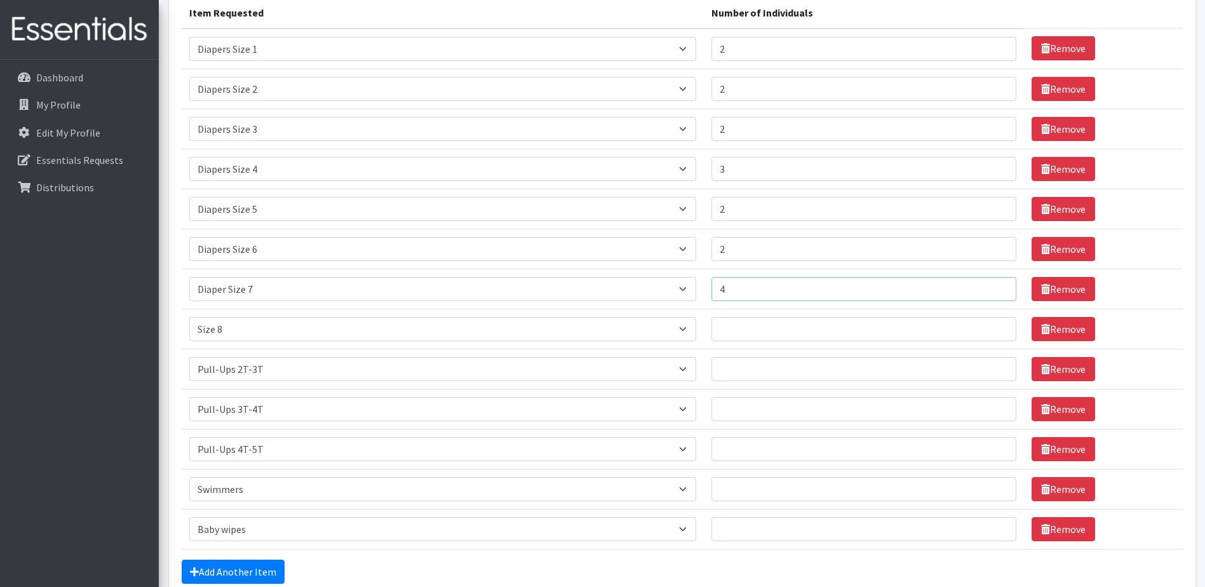
scroll to position [191, 0]
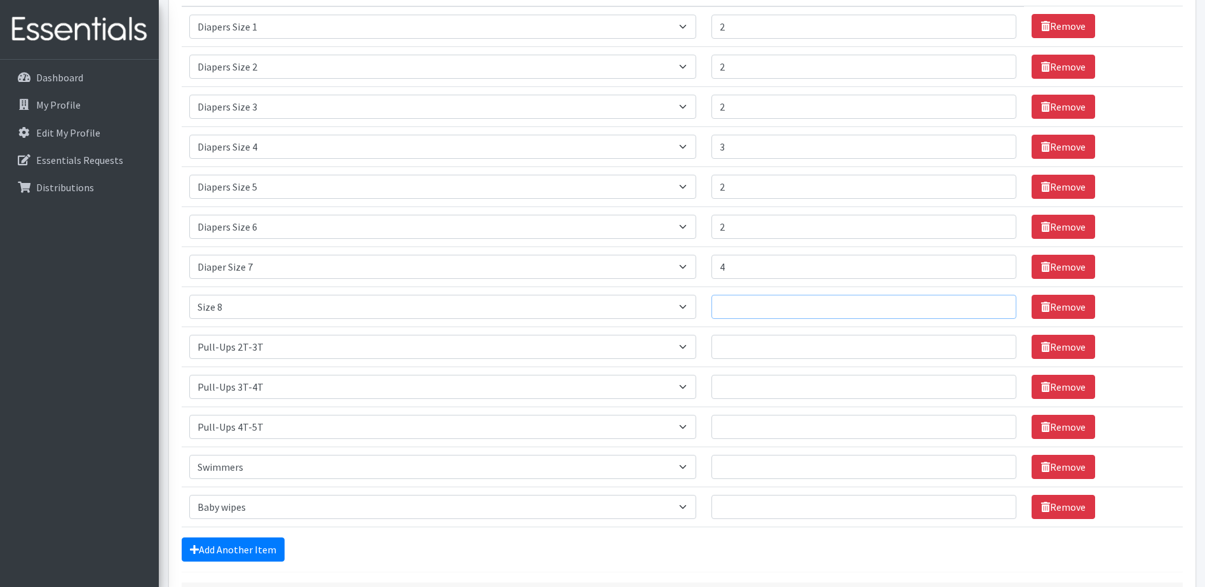
click at [782, 311] on input "Number of Individuals" at bounding box center [865, 307] width 306 height 24
click at [995, 305] on input "1" at bounding box center [865, 307] width 306 height 24
type input "2"
click at [995, 305] on input "2" at bounding box center [865, 307] width 306 height 24
click at [998, 343] on input "1" at bounding box center [865, 347] width 306 height 24
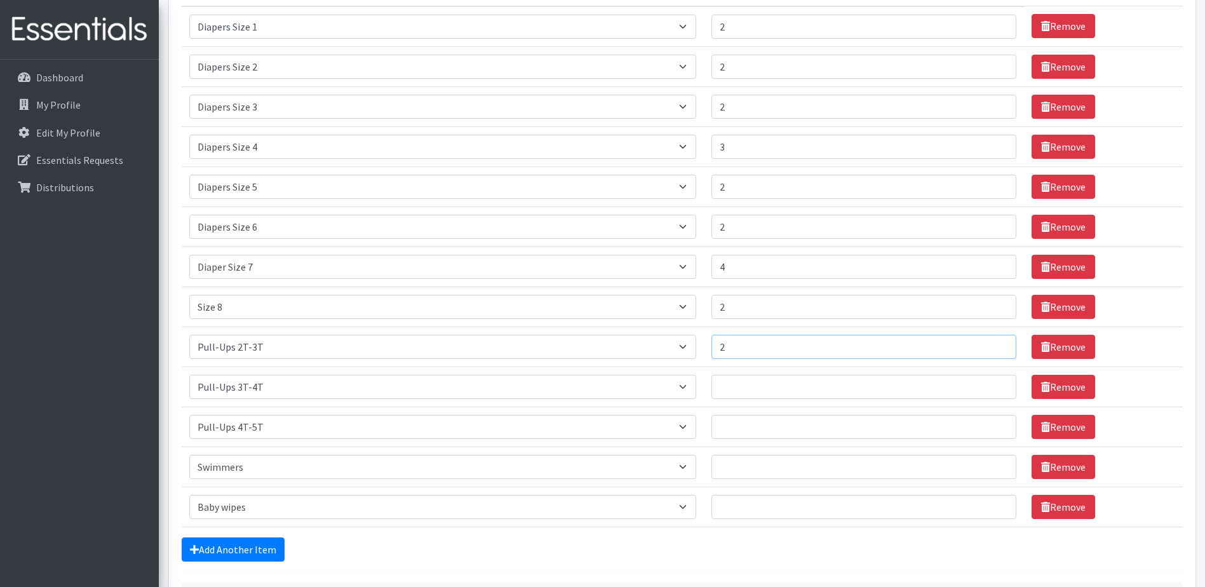
type input "2"
click at [998, 343] on input "2" at bounding box center [865, 347] width 306 height 24
click at [934, 390] on input "Number of Individuals" at bounding box center [865, 387] width 306 height 24
click at [995, 384] on input "1" at bounding box center [865, 387] width 306 height 24
click at [995, 384] on input "2" at bounding box center [865, 387] width 306 height 24
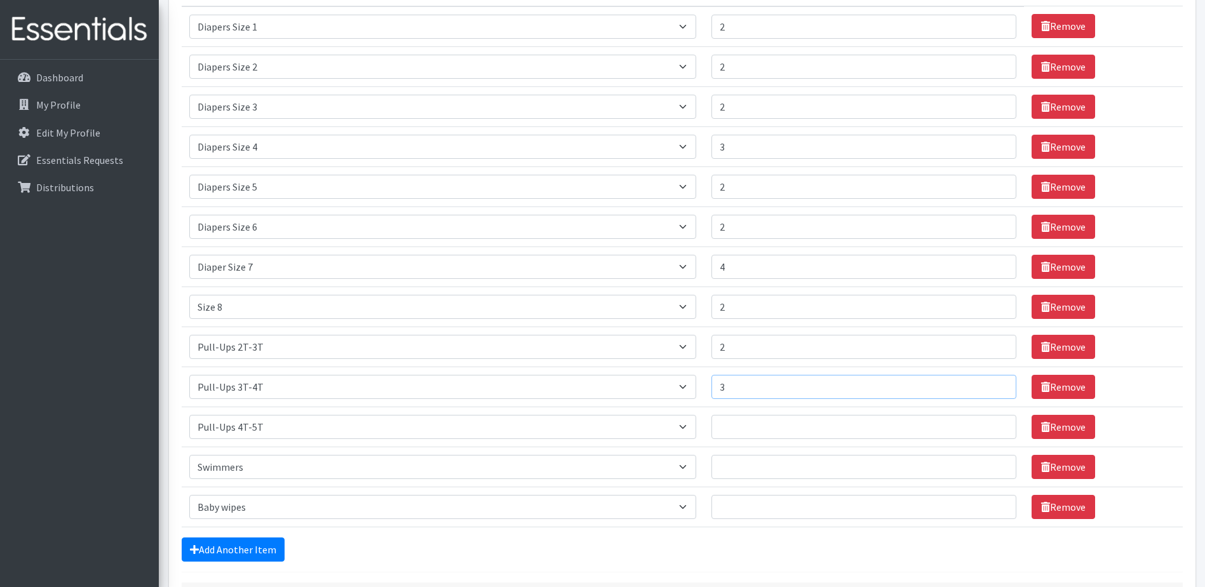
type input "3"
click at [995, 384] on input "3" at bounding box center [865, 387] width 306 height 24
click at [1000, 423] on input "1" at bounding box center [865, 427] width 306 height 24
click at [1000, 423] on input "2" at bounding box center [865, 427] width 306 height 24
type input "3"
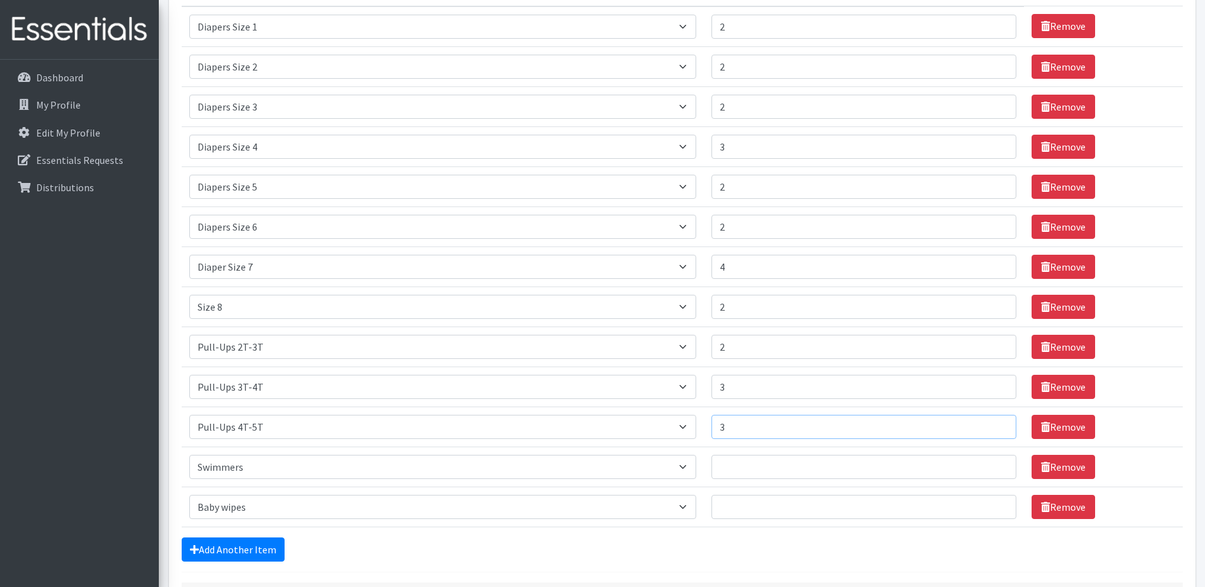
click at [1000, 426] on input "3" at bounding box center [865, 427] width 306 height 24
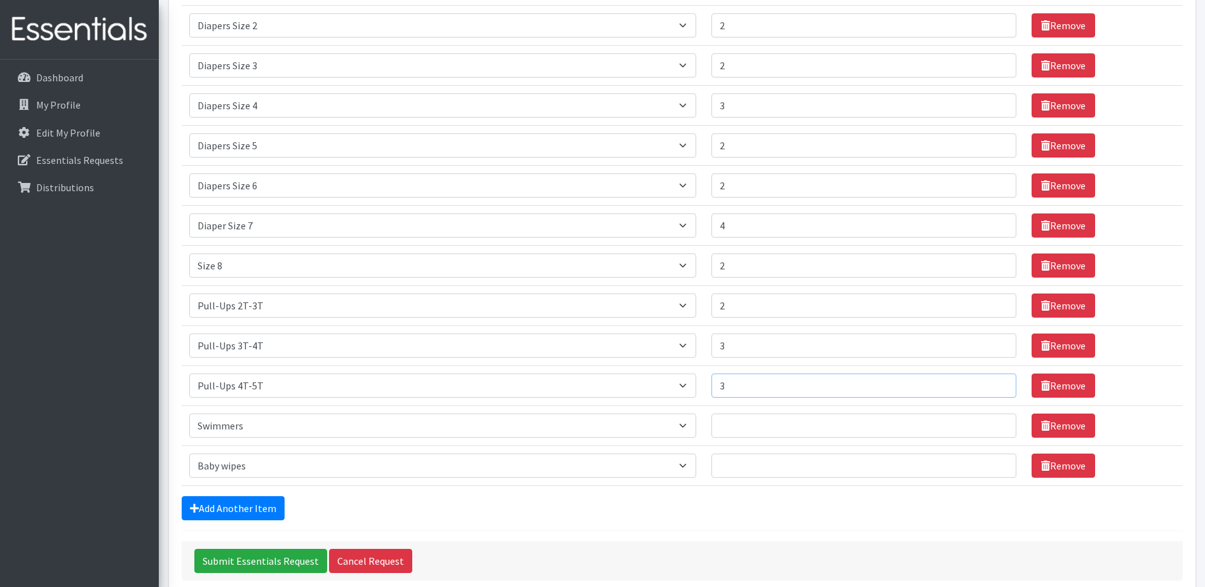
scroll to position [254, 0]
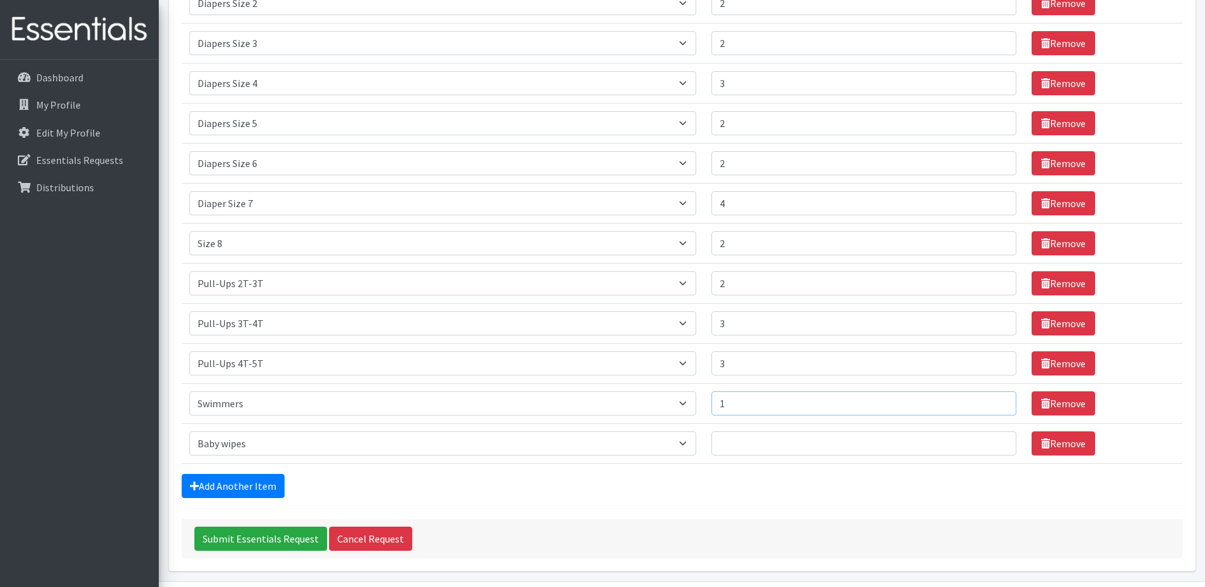
click at [997, 399] on input "1" at bounding box center [865, 403] width 306 height 24
type input "2"
click at [997, 399] on input "2" at bounding box center [865, 403] width 306 height 24
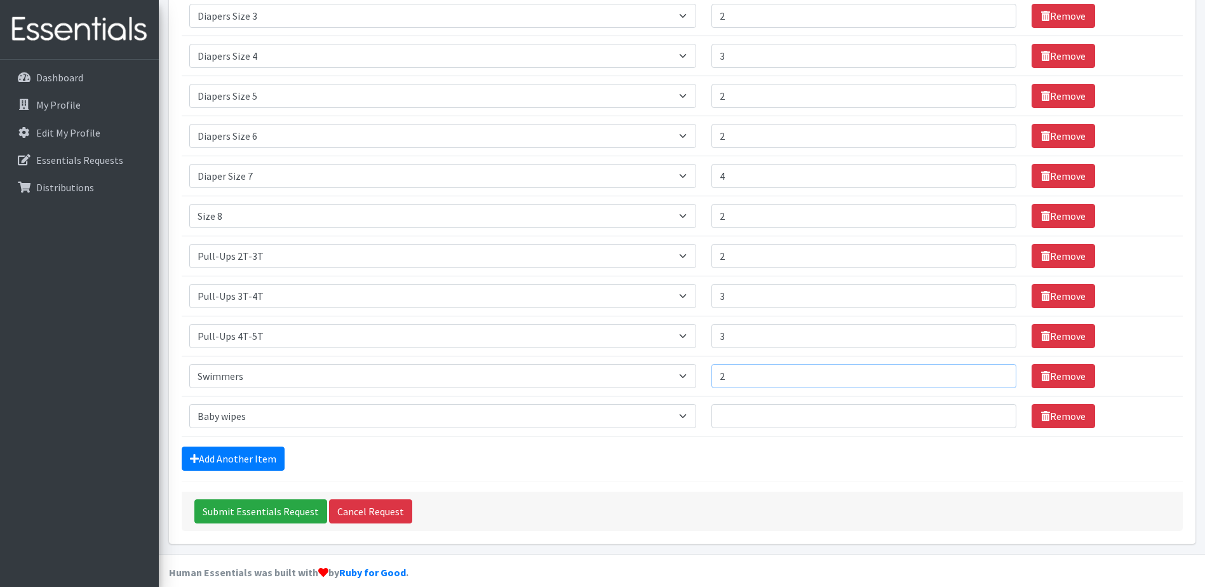
scroll to position [296, 0]
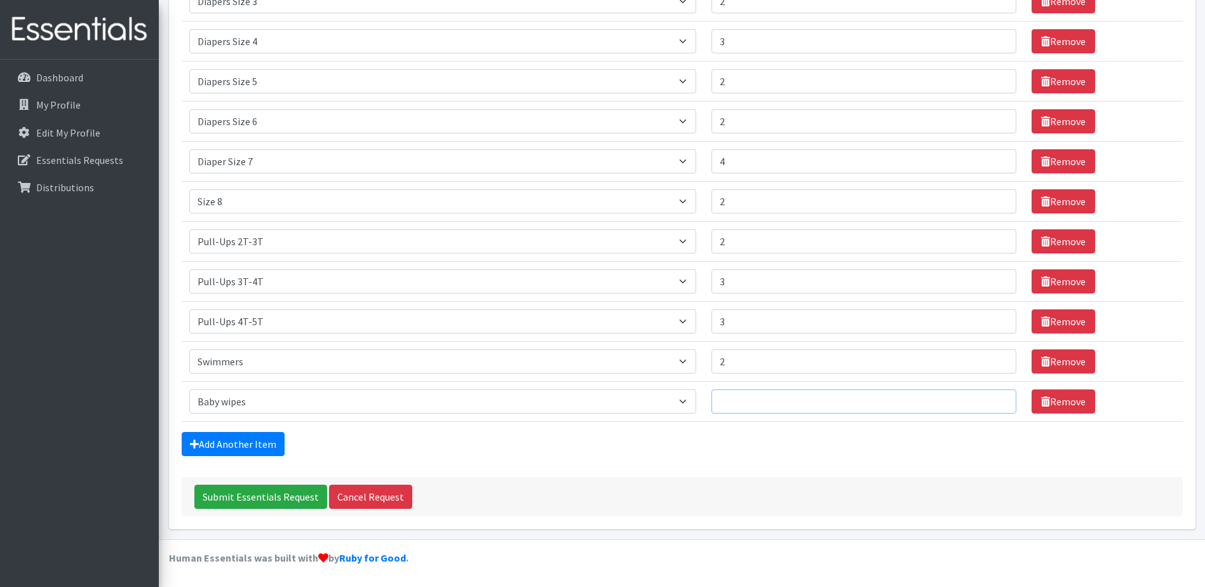
click at [784, 395] on input "Number of Individuals" at bounding box center [865, 402] width 306 height 24
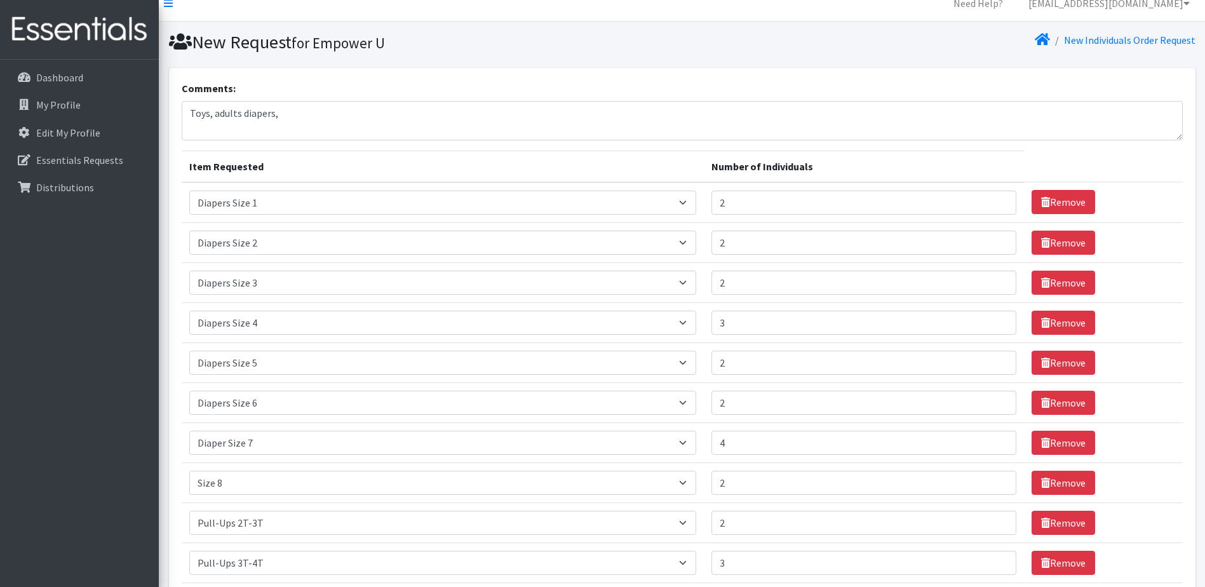
scroll to position [0, 0]
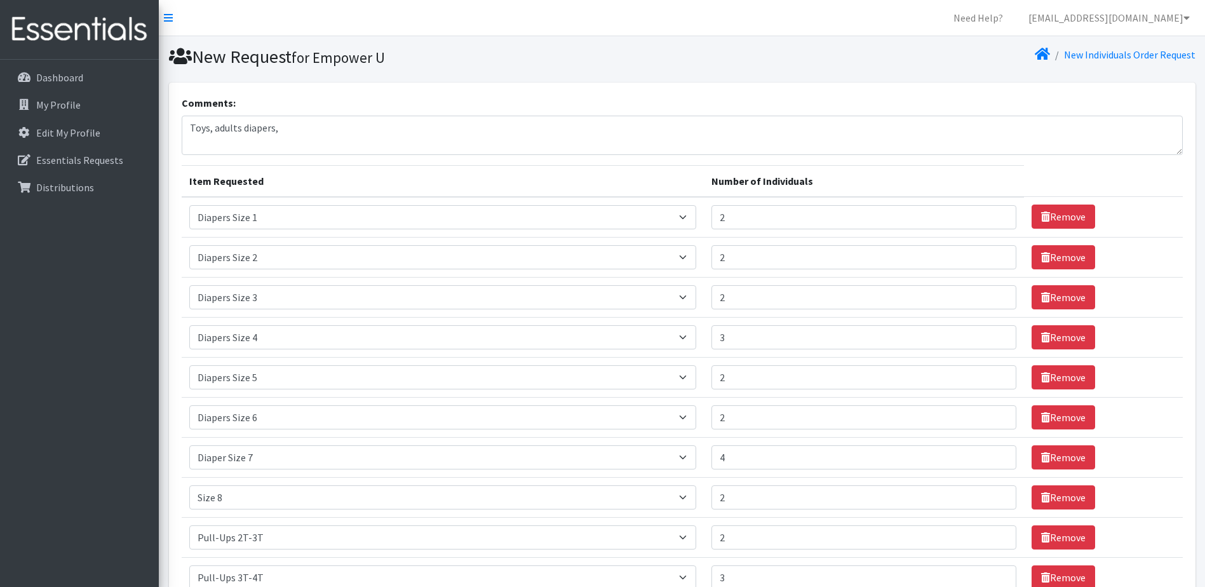
type input "40"
click at [275, 129] on textarea "Toys, adults' diapers," at bounding box center [683, 135] width 1002 height 39
click at [325, 134] on textarea "Toys, adults' diapers," at bounding box center [683, 135] width 1002 height 39
drag, startPoint x: 300, startPoint y: 132, endPoint x: 238, endPoint y: 125, distance: 62.6
click at [219, 131] on textarea "Toys, adults' diapers," at bounding box center [683, 135] width 1002 height 39
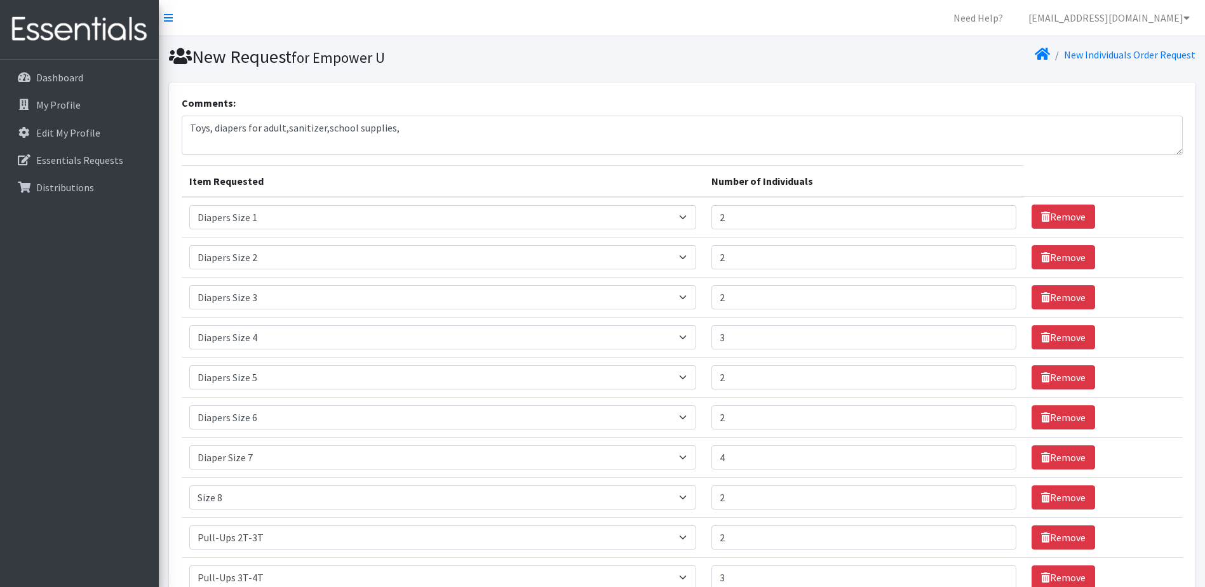
drag, startPoint x: 298, startPoint y: 128, endPoint x: 485, endPoint y: 156, distance: 188.9
click at [485, 156] on form "Comments: Toys, diapers for adult,sanitizer,school supplies, Item Requested Num…" at bounding box center [683, 453] width 1002 height 717
drag, startPoint x: 276, startPoint y: 132, endPoint x: 477, endPoint y: 155, distance: 201.5
click at [477, 155] on form "Comments: Toys, diapers for adult,sanitizer,school supplies, Item Requested Num…" at bounding box center [683, 453] width 1002 height 717
drag, startPoint x: 302, startPoint y: 127, endPoint x: 379, endPoint y: 133, distance: 77.2
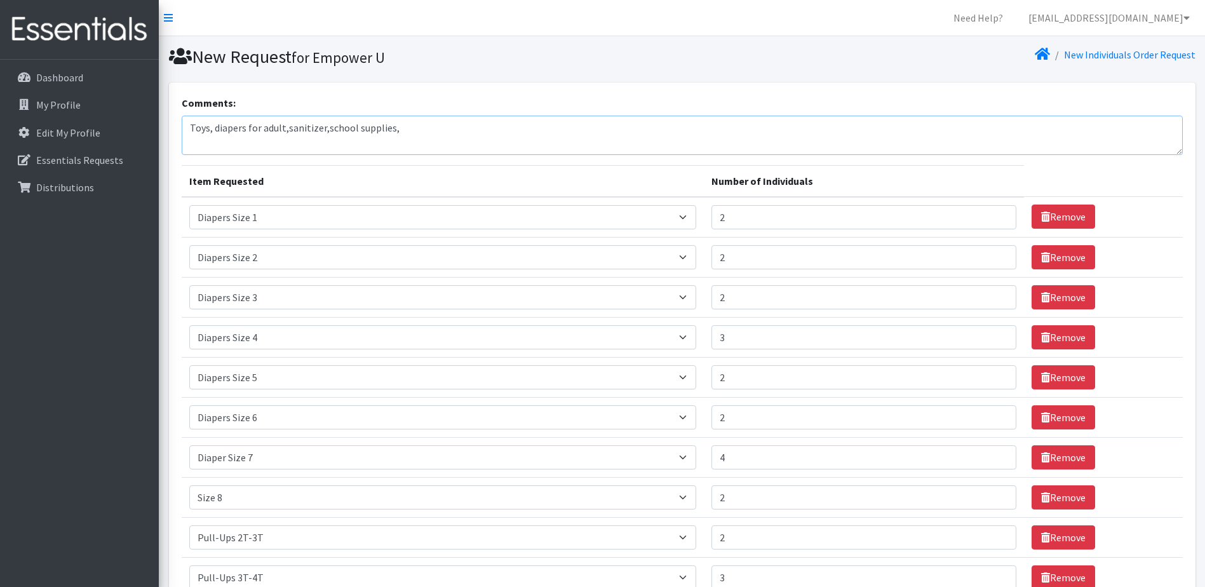
click at [468, 142] on textarea "Toys, diapers for adult,sanitizer,school supplies," at bounding box center [683, 135] width 1002 height 39
click at [418, 132] on textarea "Toys, diapers for adult, sanitizer, school supplies," at bounding box center [683, 135] width 1002 height 39
click at [491, 135] on textarea "Toys, diapers for adult, sanitizer, school supplies, car seat, strollers" at bounding box center [683, 135] width 1002 height 39
click at [505, 136] on textarea "Toys, diapers for adult, sanitizer, school supplies, car seat, strollers" at bounding box center [683, 135] width 1002 height 39
drag, startPoint x: 510, startPoint y: 128, endPoint x: 662, endPoint y: 138, distance: 152.9
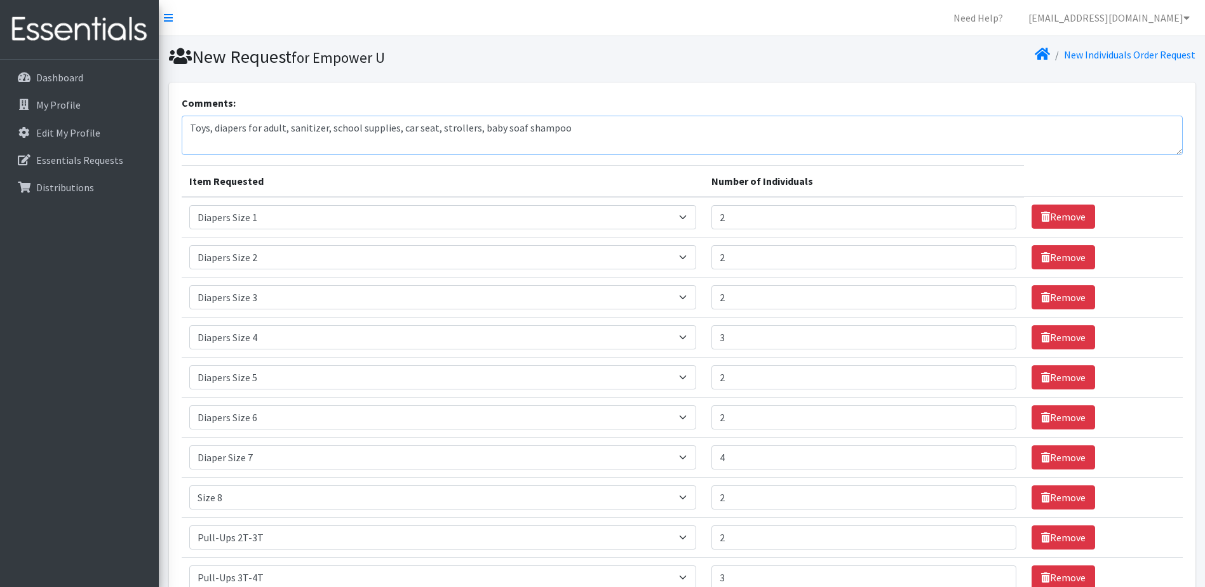
click at [662, 138] on textarea "Toys, diapers for adult, sanitizer, school supplies, car seat, strollers, baby …" at bounding box center [683, 135] width 1002 height 39
click at [626, 126] on textarea "Toys, diapers for adult, sanitizer, school supplies, car seat, strollers, baby …" at bounding box center [683, 135] width 1002 height 39
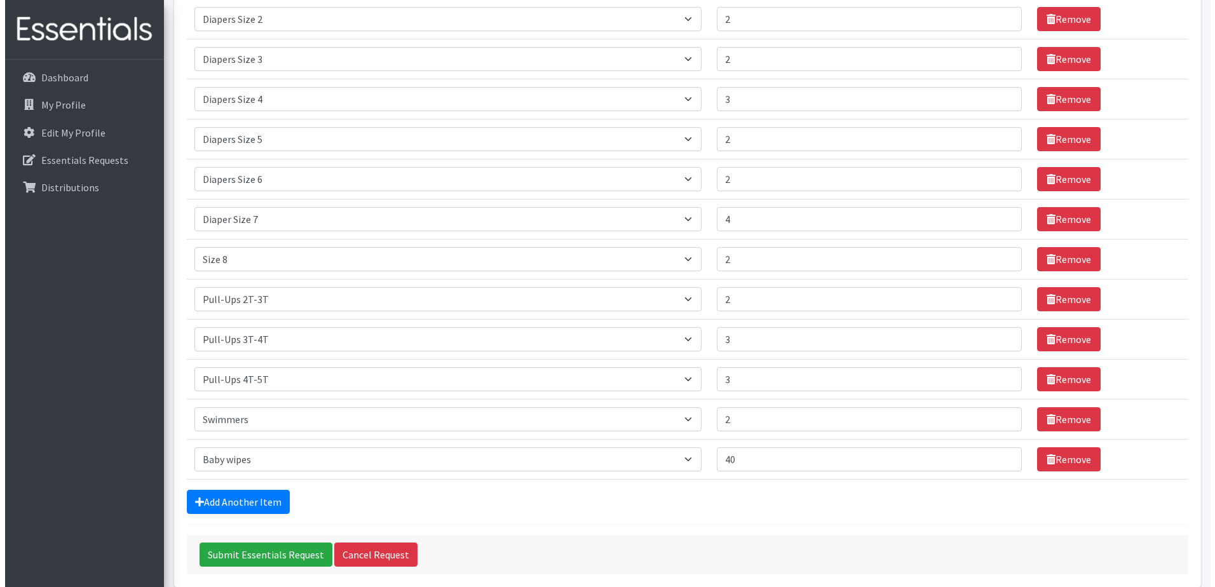
scroll to position [296, 0]
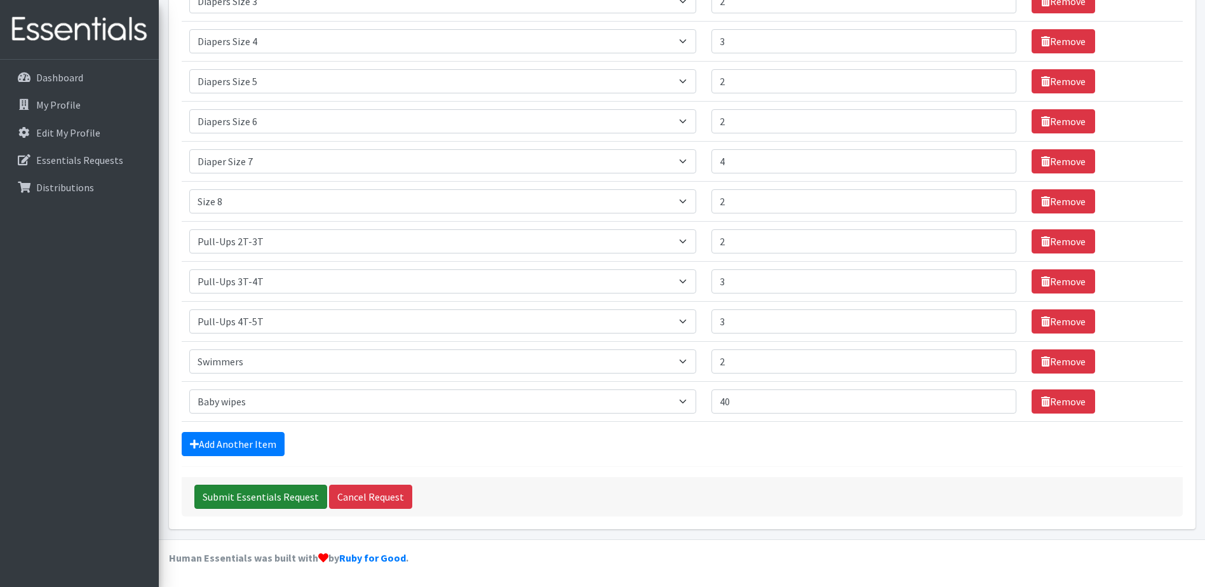
type textarea "Toys, diapers for adult, sanitizer, school supplies, car seat, strollers, baby …"
click at [251, 506] on input "Submit Essentials Request" at bounding box center [260, 497] width 133 height 24
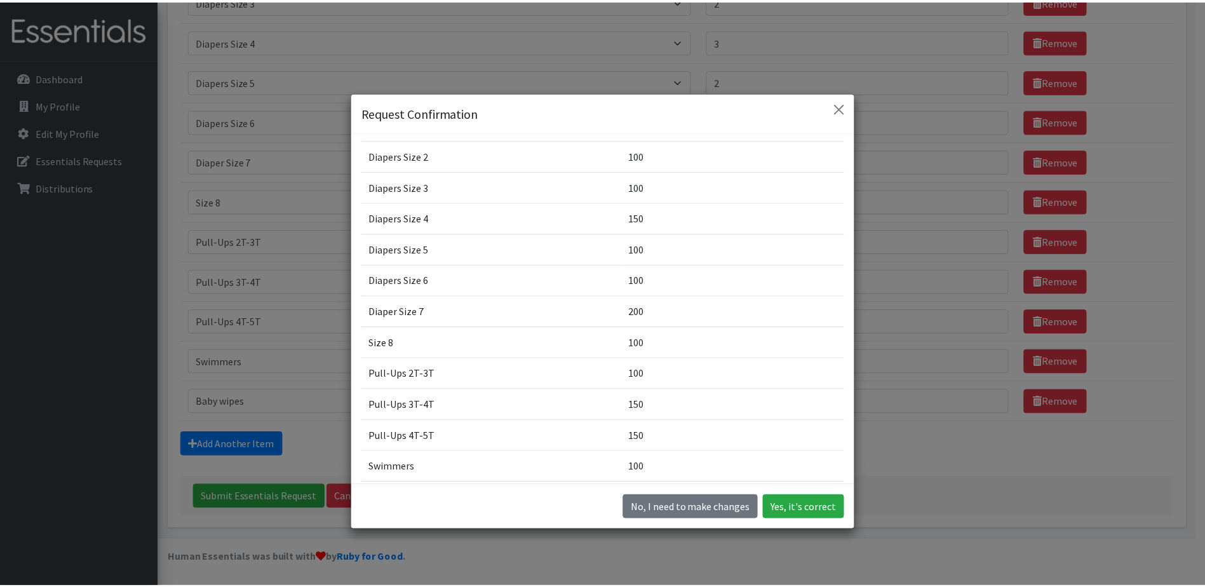
scroll to position [160, 0]
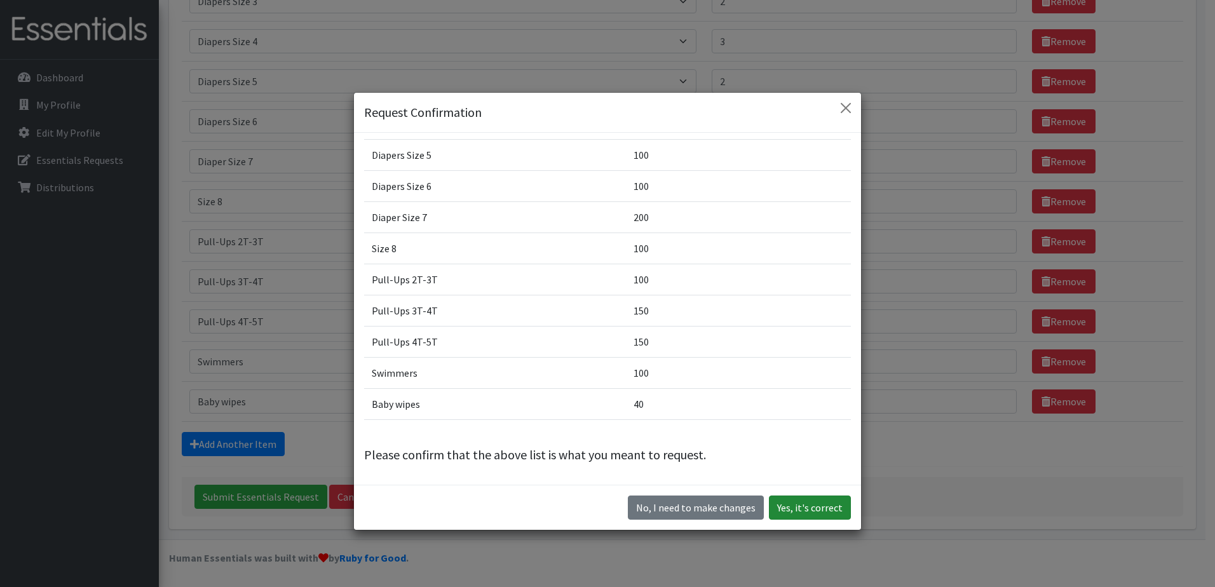
click at [813, 499] on button "Yes, it's correct" at bounding box center [810, 508] width 82 height 24
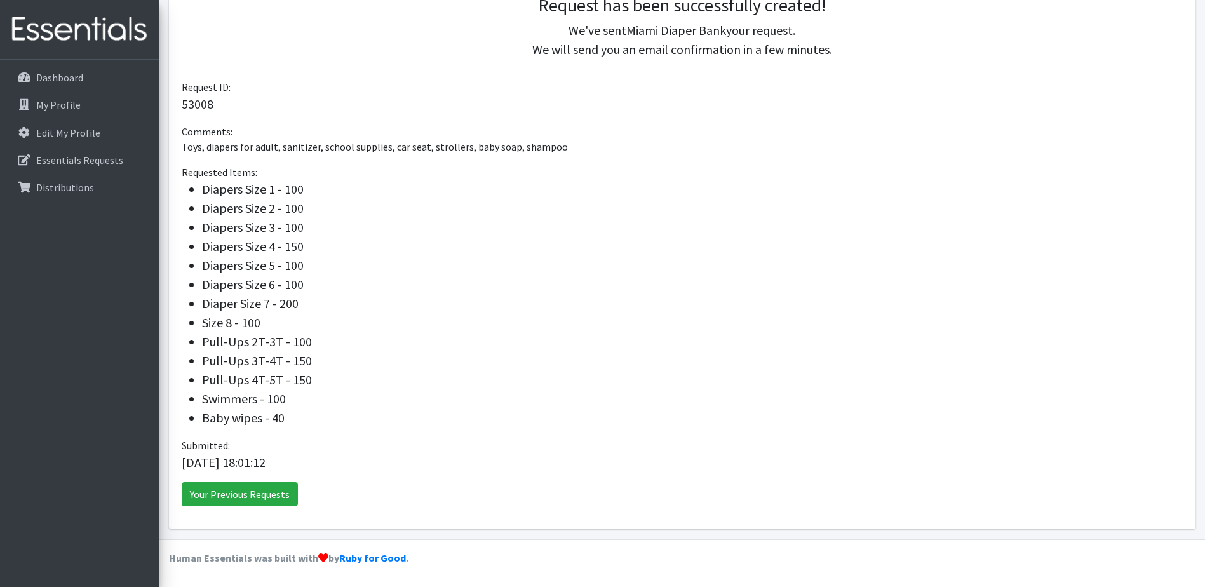
scroll to position [226, 0]
